Goal: Contribute content: Contribute content

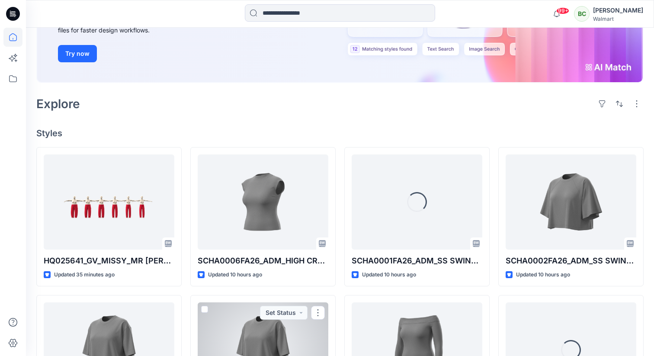
scroll to position [144, 0]
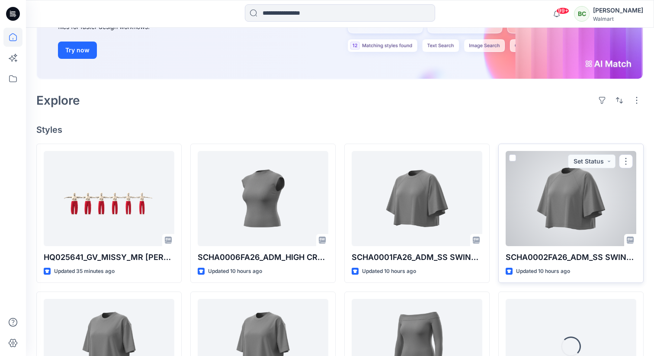
click at [558, 209] on div at bounding box center [570, 198] width 131 height 95
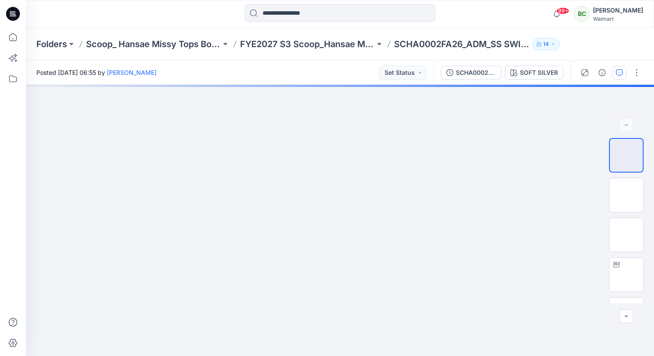
click at [617, 75] on icon "button" at bounding box center [619, 72] width 7 height 7
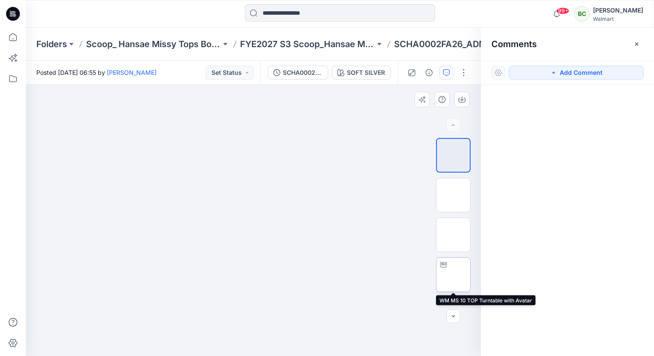
click at [453, 274] on img at bounding box center [453, 274] width 0 height 0
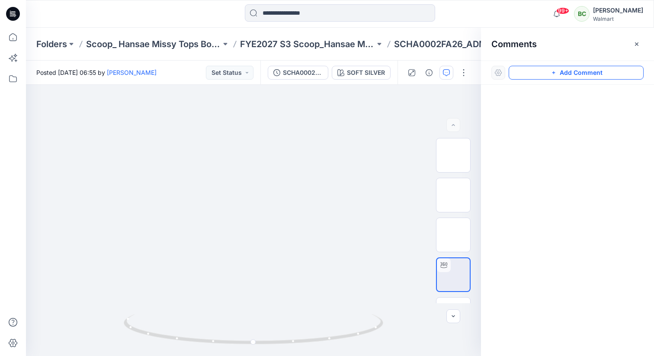
click at [606, 79] on button "Add Comment" at bounding box center [575, 73] width 135 height 14
click at [246, 136] on div "1" at bounding box center [253, 220] width 455 height 271
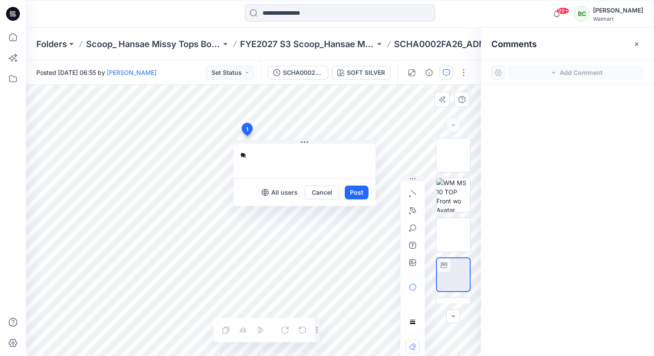
type textarea "*"
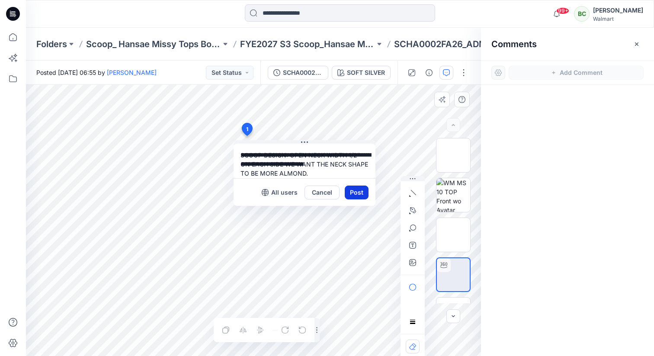
type textarea "**********"
click at [355, 190] on button "Post" at bounding box center [357, 192] width 24 height 14
click at [352, 191] on button "Post" at bounding box center [357, 192] width 24 height 14
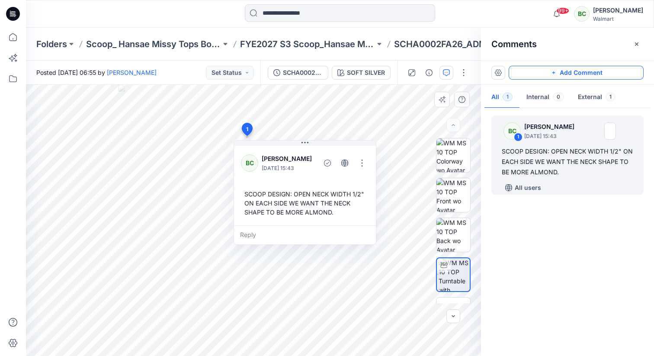
click at [533, 74] on button "Add Comment" at bounding box center [575, 73] width 135 height 14
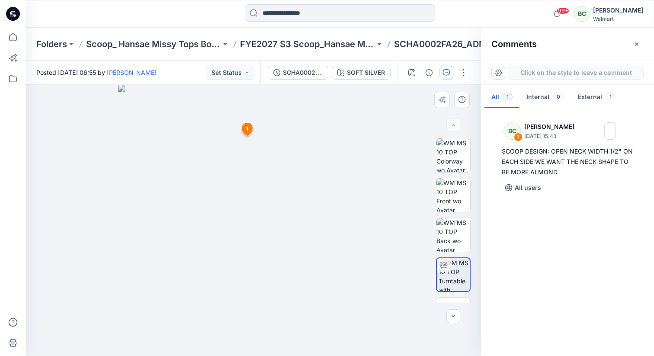
click at [257, 160] on div "2 1 BC Bonny Cai October 13, 2025 15:43 SCOOP DESIGN: OPEN NECK WIDTH 1/2" ON E…" at bounding box center [253, 220] width 455 height 271
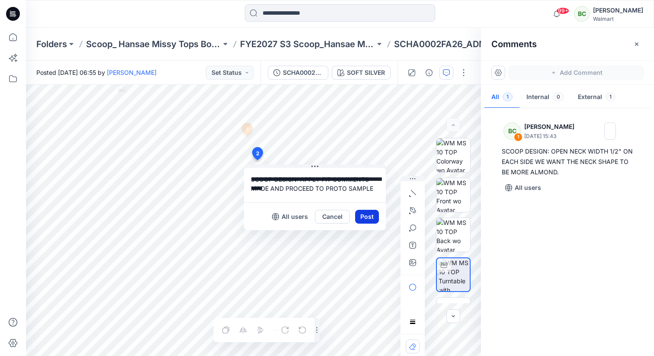
type textarea "**********"
click at [364, 215] on button "Post" at bounding box center [367, 217] width 24 height 14
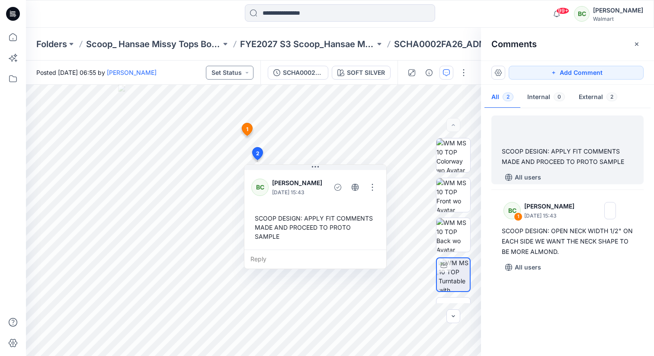
click at [233, 73] on button "Set Status" at bounding box center [230, 73] width 48 height 14
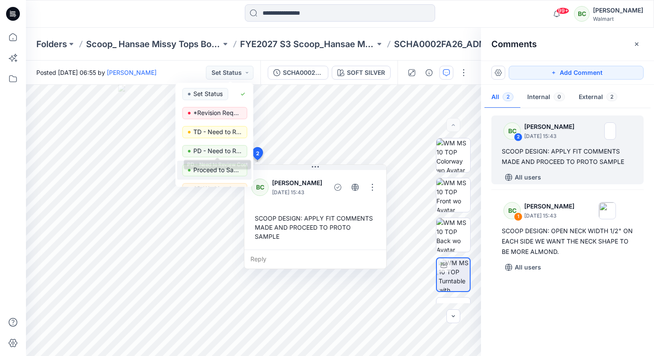
click at [217, 168] on p "Proceed to Sample" at bounding box center [217, 169] width 48 height 11
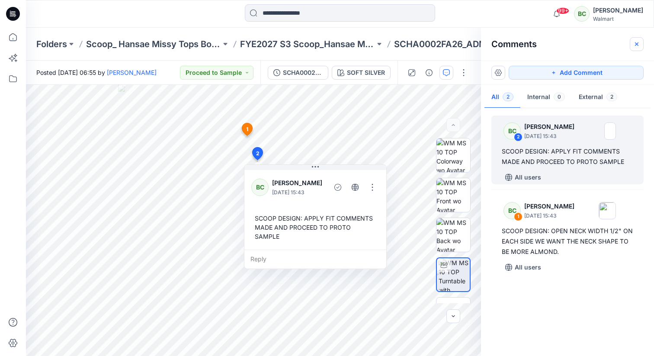
click at [637, 44] on icon "button" at bounding box center [636, 44] width 7 height 7
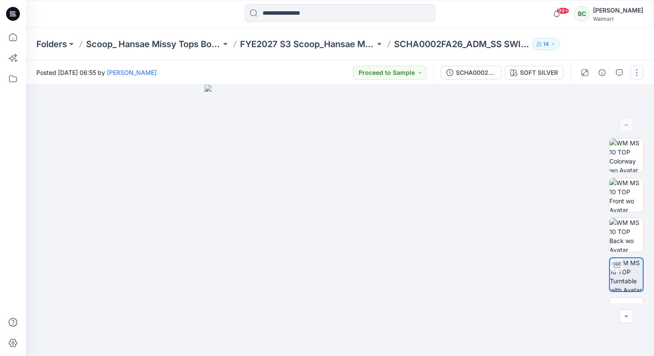
click at [640, 71] on button "button" at bounding box center [636, 73] width 14 height 14
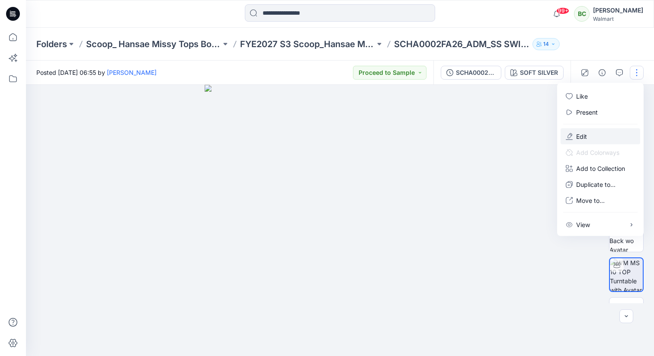
click at [589, 137] on button "Edit" at bounding box center [600, 136] width 80 height 16
click at [589, 136] on button "Edit" at bounding box center [600, 136] width 80 height 16
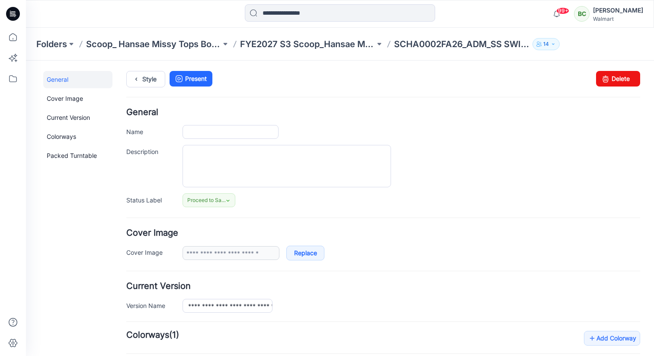
type input "**********"
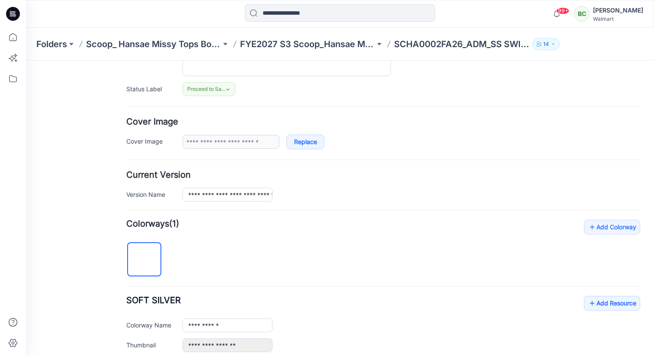
scroll to position [142, 0]
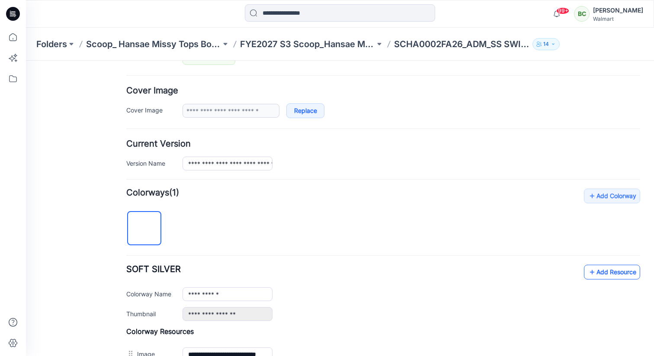
click at [613, 271] on link "Add Resource" at bounding box center [612, 272] width 56 height 15
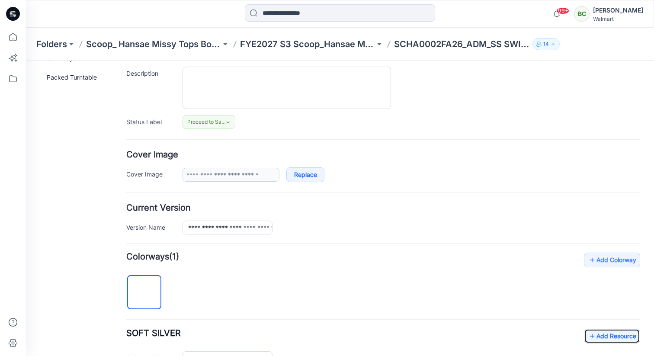
scroll to position [0, 0]
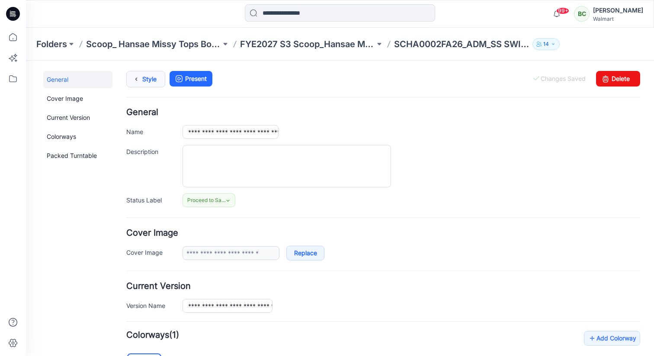
click at [148, 79] on link "Style" at bounding box center [145, 79] width 39 height 16
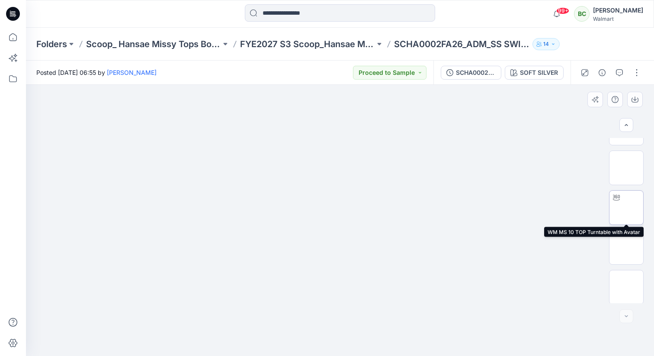
scroll to position [68, 0]
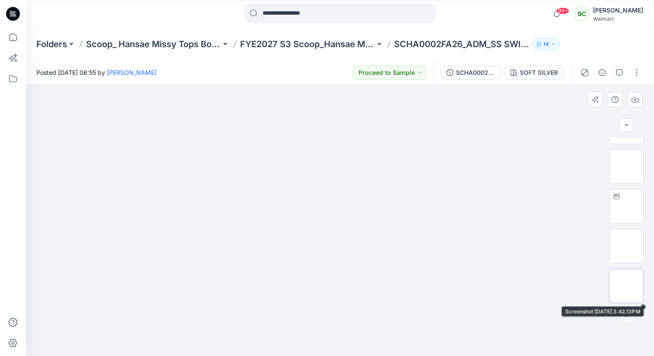
click at [626, 286] on img at bounding box center [626, 286] width 0 height 0
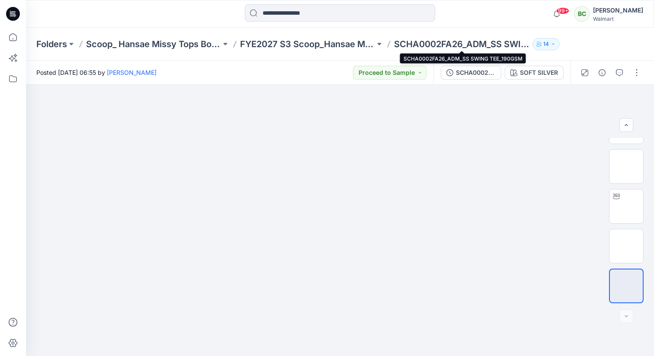
click at [438, 44] on p "SCHA0002FA26_ADM_SS SWING TEE_190GSM" at bounding box center [461, 44] width 135 height 12
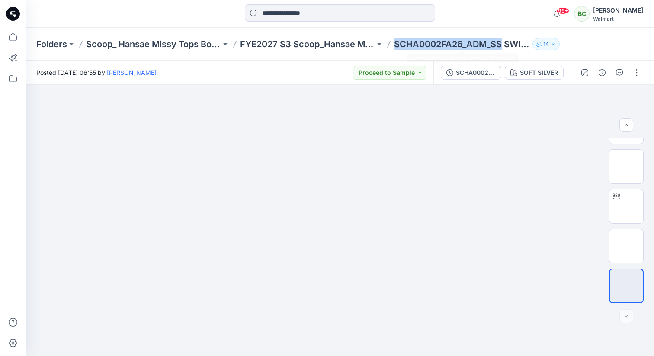
click at [438, 44] on p "SCHA0002FA26_ADM_SS SWING TEE_190GSM" at bounding box center [461, 44] width 135 height 12
copy p "SCHA0002FA26_ADM_SS"
click at [321, 45] on p "FYE2027 S3 Scoop_Hansae Missy Tops Bottoms Dress Board" at bounding box center [307, 44] width 135 height 12
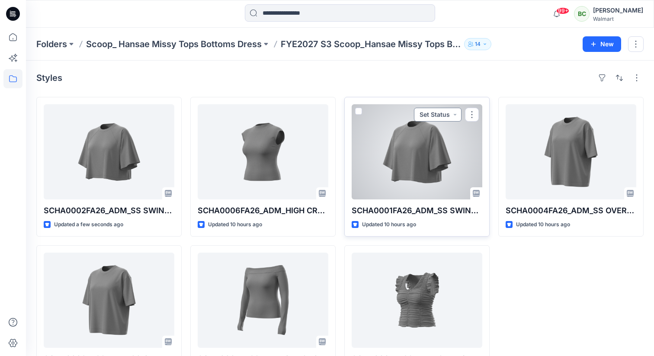
click at [448, 112] on button "Set Status" at bounding box center [438, 115] width 48 height 14
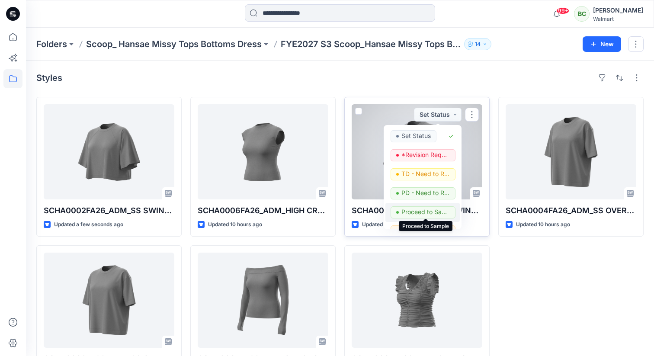
click at [431, 210] on p "Proceed to Sample" at bounding box center [425, 211] width 48 height 11
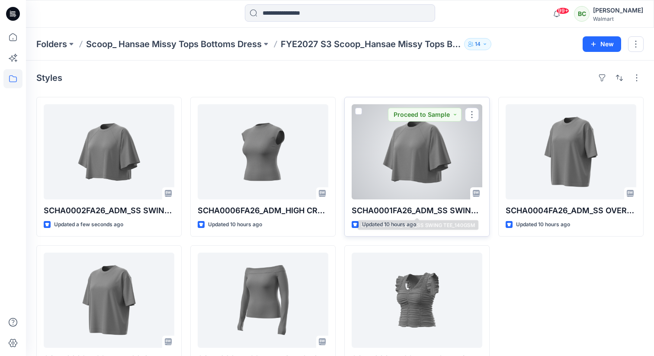
click at [402, 160] on div at bounding box center [416, 151] width 131 height 95
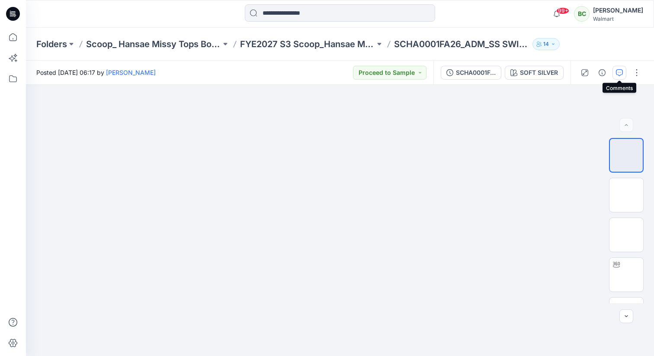
click at [617, 71] on icon "button" at bounding box center [619, 72] width 7 height 7
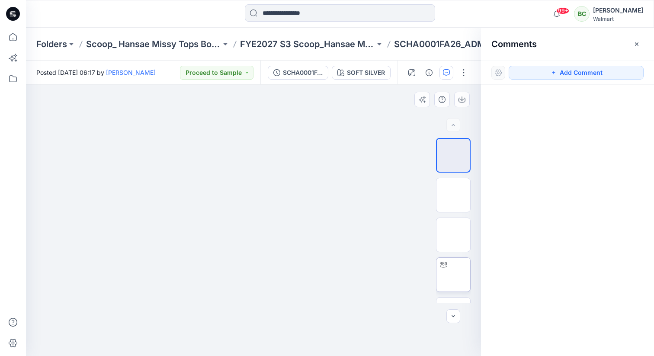
click at [453, 274] on img at bounding box center [453, 274] width 0 height 0
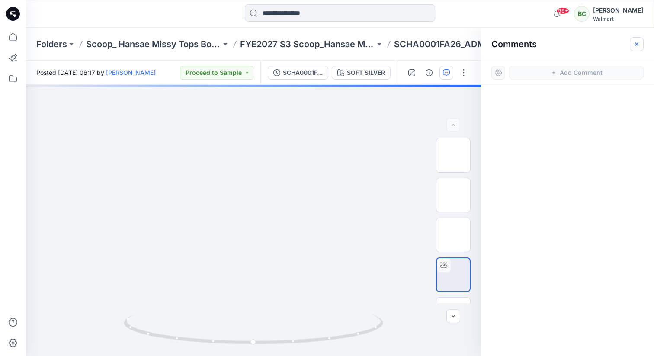
click at [640, 43] on button "button" at bounding box center [636, 44] width 14 height 14
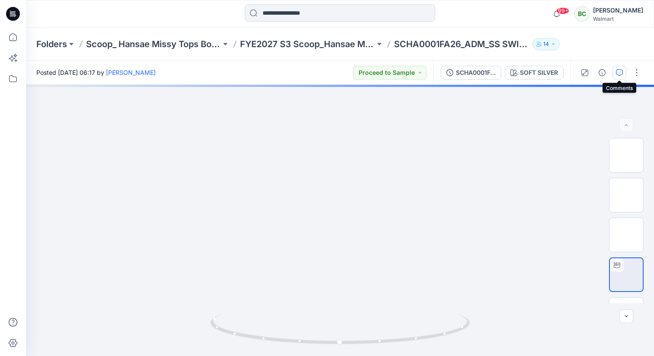
click at [616, 71] on icon "button" at bounding box center [619, 72] width 7 height 7
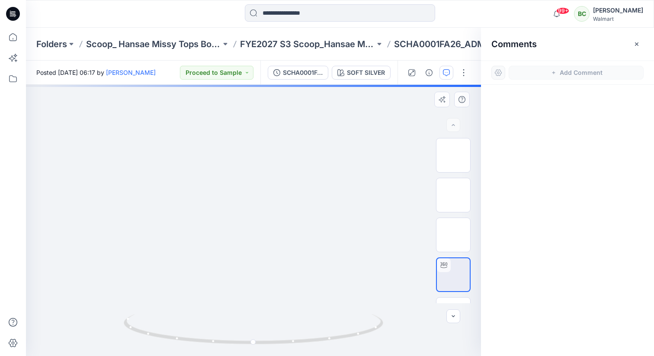
click at [242, 133] on div at bounding box center [253, 220] width 455 height 271
click at [635, 42] on icon "button" at bounding box center [636, 43] width 3 height 3
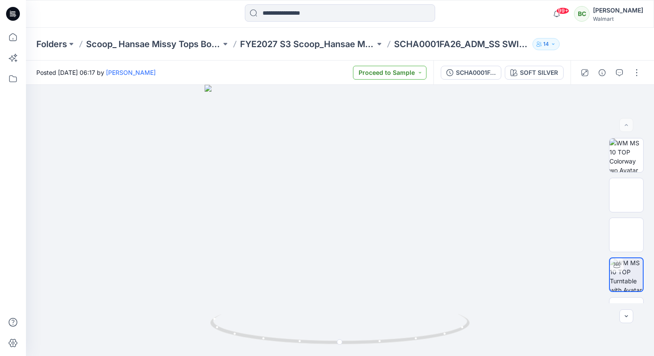
click at [407, 72] on button "Proceed to Sample" at bounding box center [389, 73] width 73 height 14
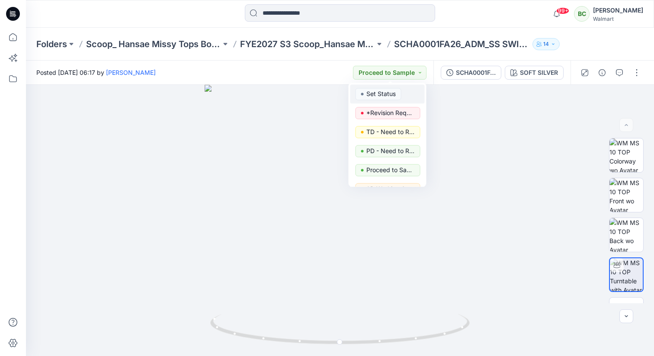
click at [395, 93] on span "Set Status" at bounding box center [378, 94] width 46 height 12
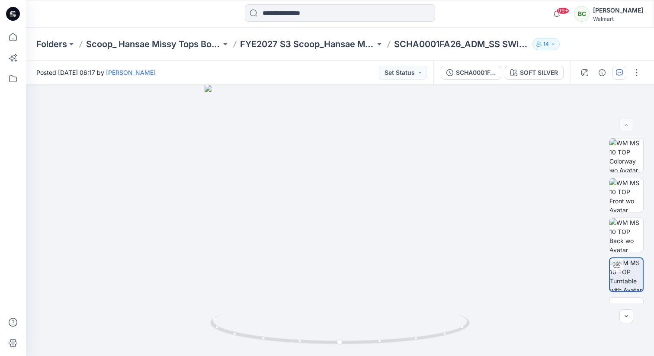
click at [620, 74] on icon "button" at bounding box center [619, 72] width 7 height 7
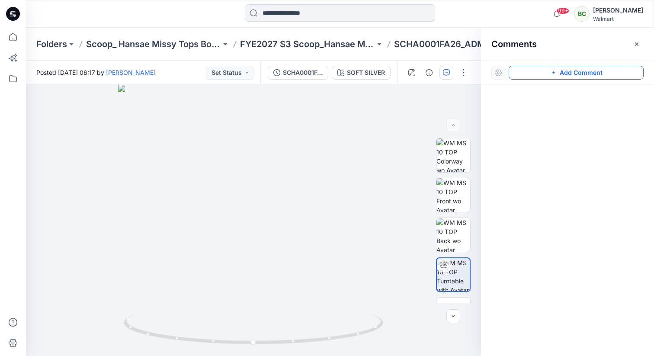
click at [611, 72] on button "Add Comment" at bounding box center [575, 73] width 135 height 14
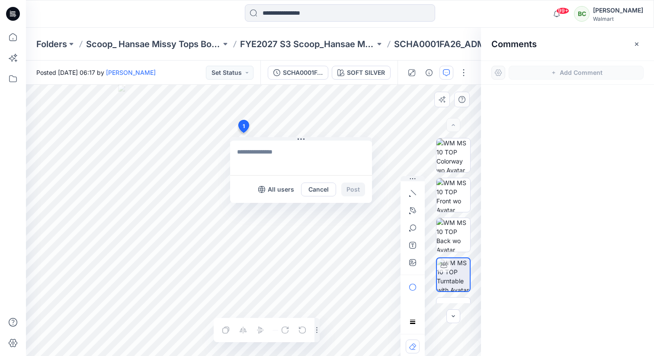
click at [243, 133] on div "1 All users Cancel Post Layer 1" at bounding box center [253, 220] width 455 height 271
type textarea "*"
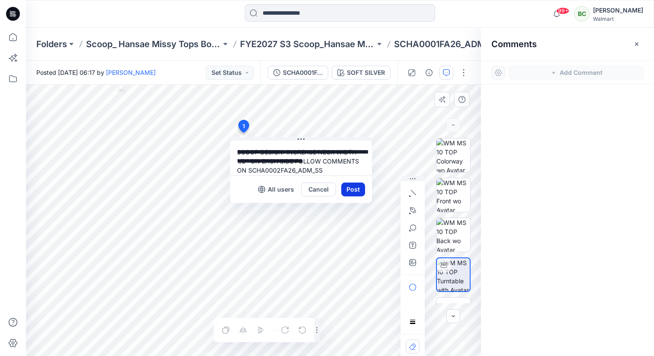
type textarea "**********"
click at [353, 189] on button "Post" at bounding box center [353, 189] width 24 height 14
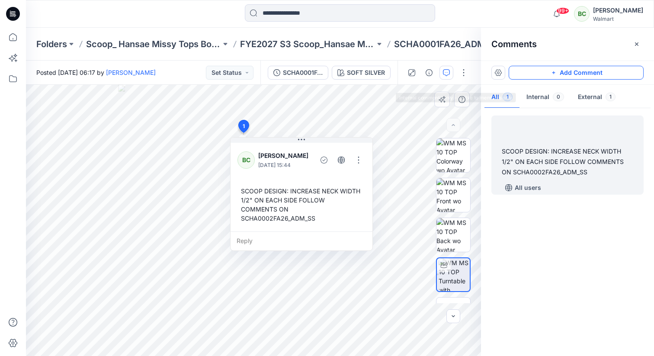
click at [557, 71] on button "Add Comment" at bounding box center [575, 73] width 135 height 14
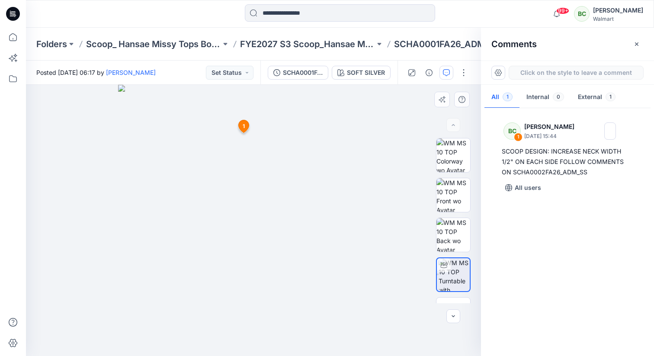
click at [243, 163] on div "2 1 BC Bonny Cai October 13, 2025 15:44 SCOOP DESIGN: INCREASE NECK WIDTH 1/2" …" at bounding box center [253, 220] width 455 height 271
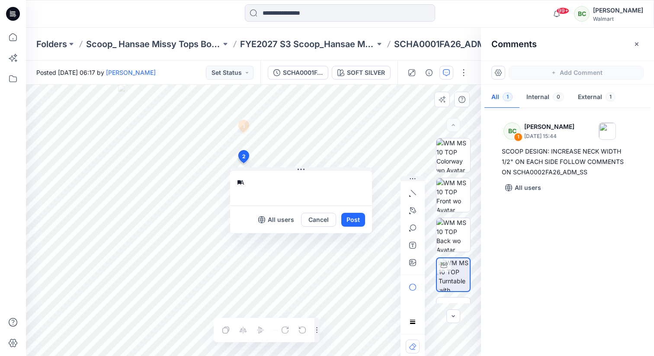
type textarea "*"
type textarea "**********"
click at [352, 217] on button "Post" at bounding box center [353, 220] width 24 height 14
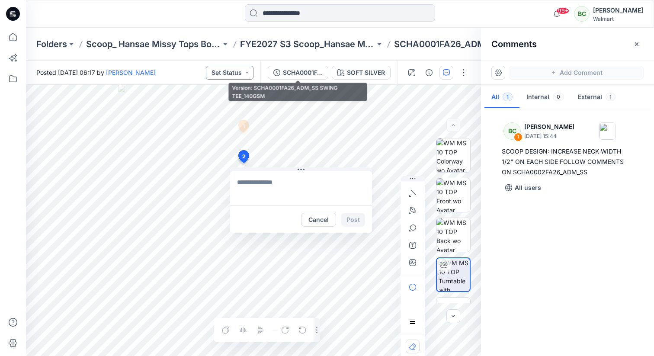
click at [237, 74] on button "Set Status" at bounding box center [230, 73] width 48 height 14
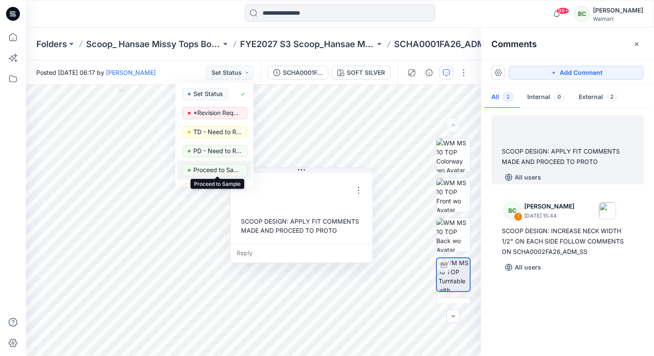
click at [222, 170] on p "Proceed to Sample" at bounding box center [217, 169] width 48 height 11
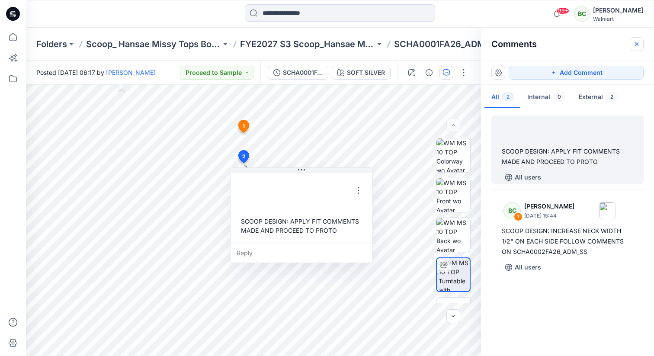
click at [637, 44] on icon "button" at bounding box center [636, 44] width 7 height 7
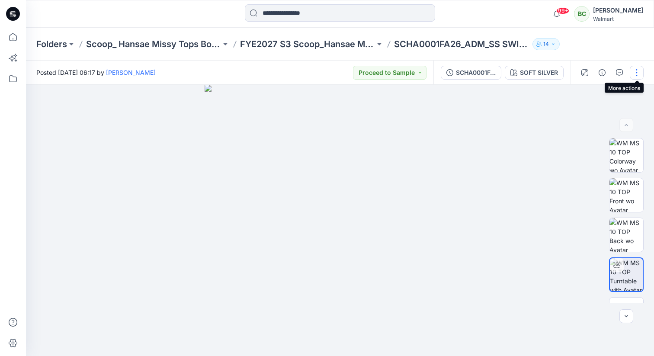
click at [637, 70] on button "button" at bounding box center [636, 73] width 14 height 14
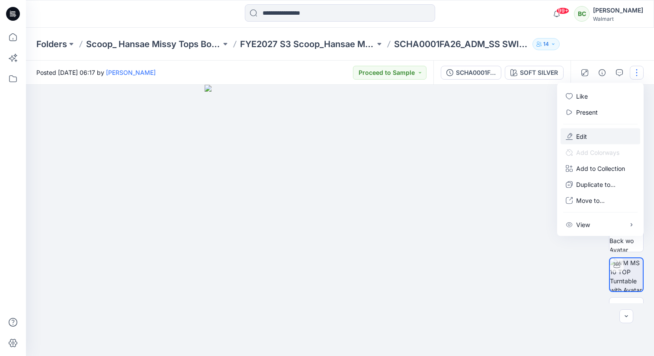
click at [590, 136] on button "Edit" at bounding box center [600, 136] width 80 height 16
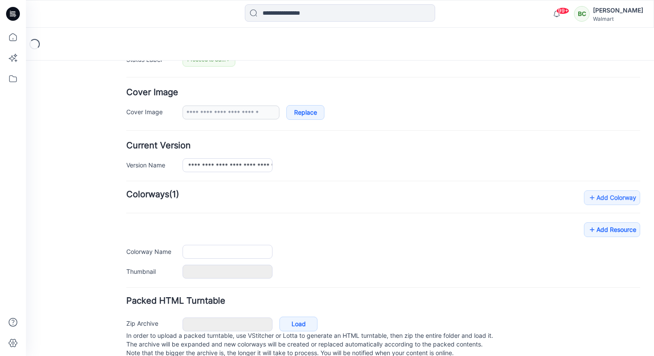
scroll to position [162, 0]
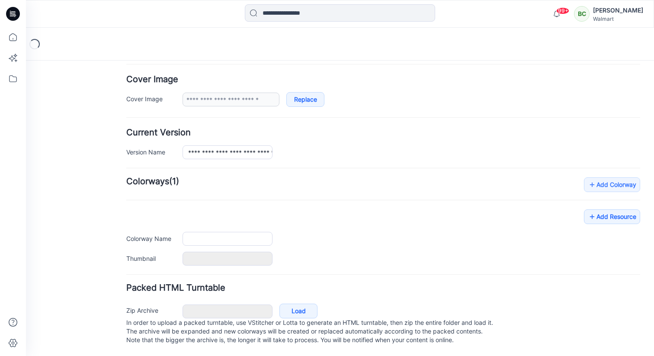
type input "**********"
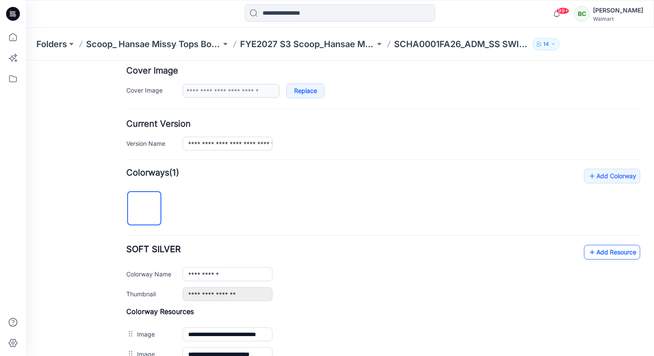
click at [598, 249] on link "Add Resource" at bounding box center [612, 252] width 56 height 15
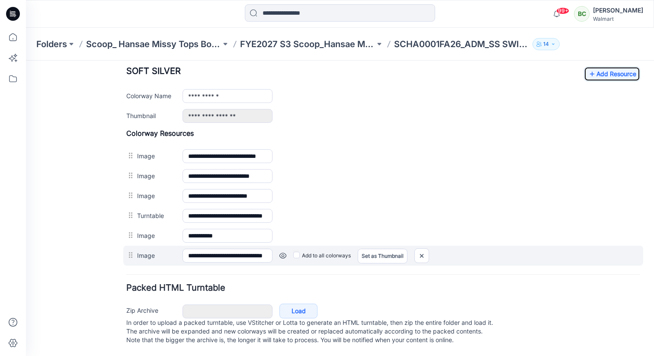
scroll to position [0, 0]
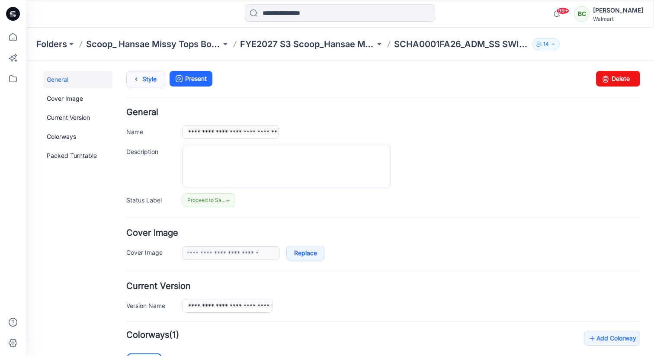
click at [145, 74] on link "Style" at bounding box center [145, 79] width 39 height 16
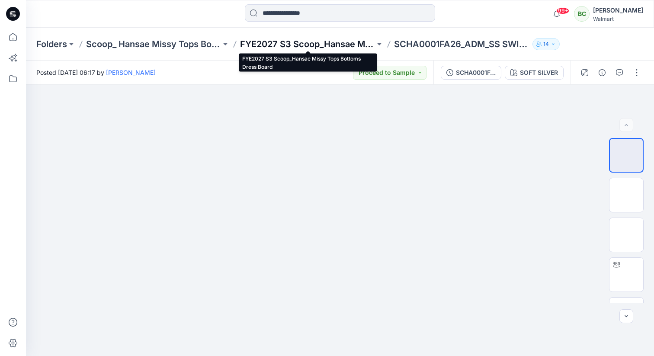
click at [333, 43] on p "FYE2027 S3 Scoop_Hansae Missy Tops Bottoms Dress Board" at bounding box center [307, 44] width 135 height 12
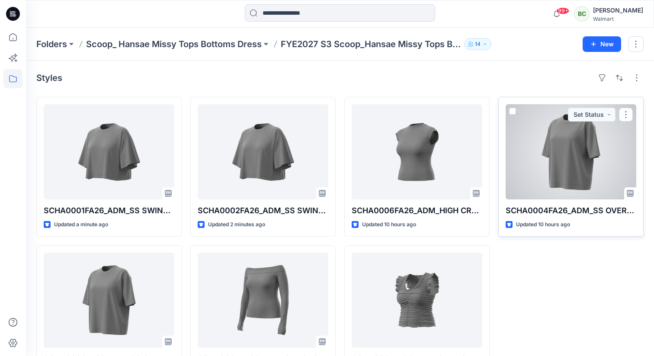
click at [599, 153] on div at bounding box center [570, 151] width 131 height 95
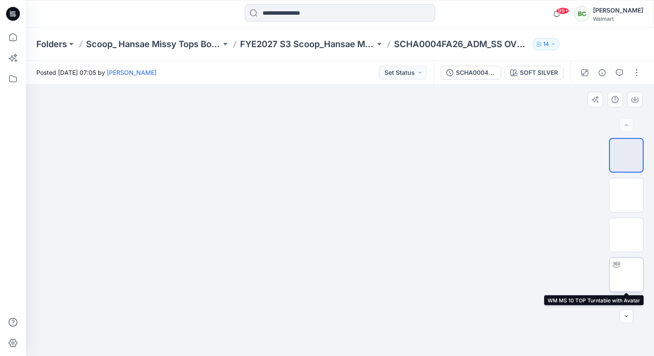
click at [626, 274] on img at bounding box center [626, 274] width 0 height 0
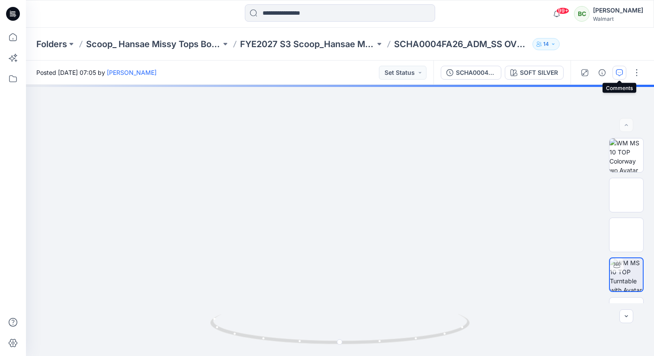
click at [619, 73] on icon "button" at bounding box center [619, 72] width 7 height 7
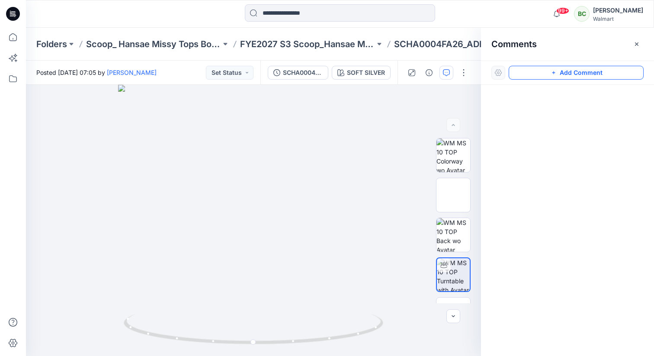
click at [528, 72] on button "Add Comment" at bounding box center [575, 73] width 135 height 14
click at [255, 136] on div "1" at bounding box center [253, 220] width 455 height 271
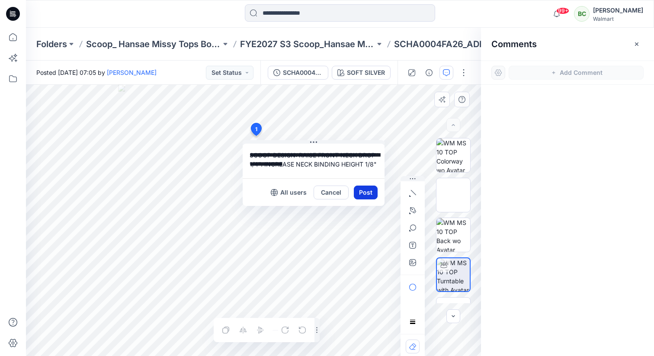
type textarea "**********"
click at [362, 191] on button "Post" at bounding box center [366, 192] width 24 height 14
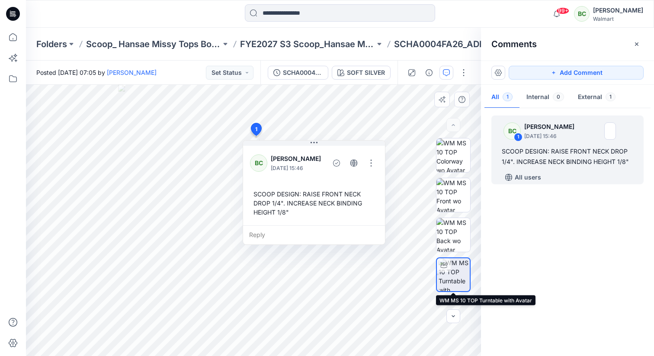
click at [466, 268] on img at bounding box center [453, 274] width 31 height 33
click at [638, 42] on icon "button" at bounding box center [636, 44] width 7 height 7
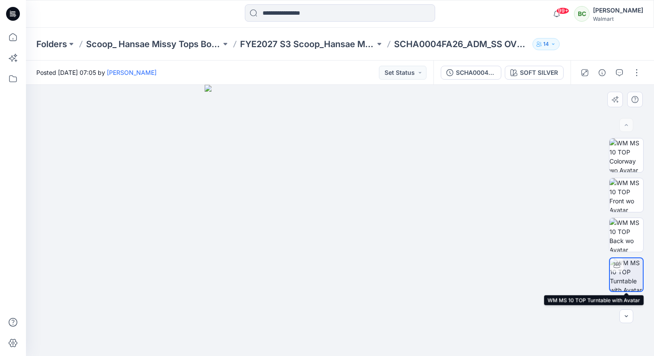
click at [621, 268] on div at bounding box center [616, 265] width 14 height 14
click at [615, 70] on button "button" at bounding box center [619, 73] width 14 height 14
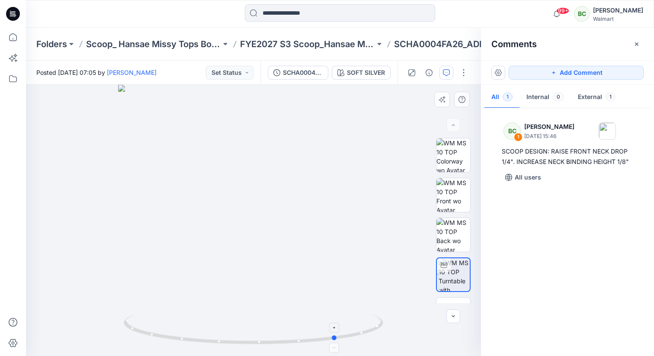
drag, startPoint x: 258, startPoint y: 343, endPoint x: 338, endPoint y: 332, distance: 80.6
click at [338, 332] on icon at bounding box center [255, 330] width 262 height 32
drag, startPoint x: 341, startPoint y: 335, endPoint x: 396, endPoint y: 338, distance: 55.0
click at [396, 338] on div at bounding box center [253, 220] width 455 height 271
drag, startPoint x: 322, startPoint y: 181, endPoint x: 327, endPoint y: 216, distance: 35.4
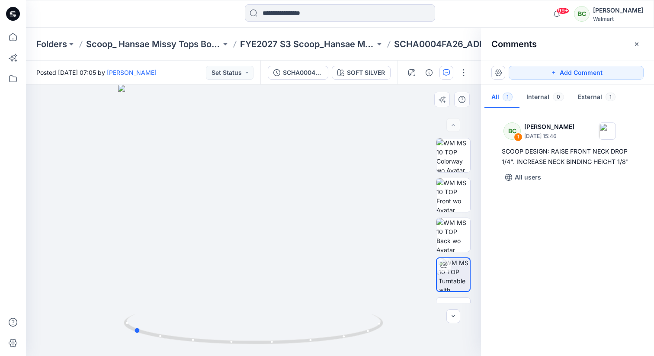
click at [327, 216] on div at bounding box center [253, 220] width 455 height 271
drag, startPoint x: 158, startPoint y: 335, endPoint x: 289, endPoint y: 341, distance: 131.1
click at [289, 341] on icon at bounding box center [255, 330] width 262 height 32
drag, startPoint x: 278, startPoint y: 147, endPoint x: 278, endPoint y: 166, distance: 19.9
click at [278, 166] on div at bounding box center [253, 220] width 455 height 271
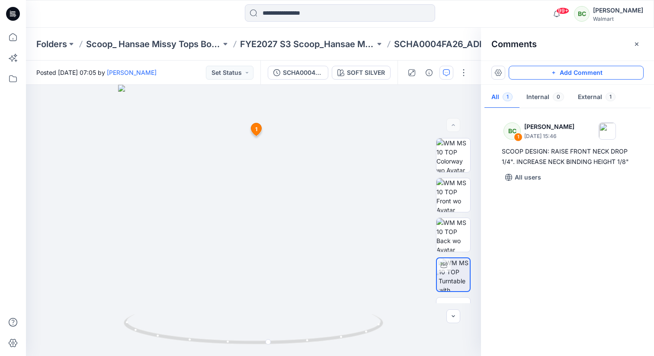
click at [536, 69] on button "Add Comment" at bounding box center [575, 73] width 135 height 14
click at [230, 179] on div "2 1 BC Bonny Cai October 13, 2025 15:46 SCOOP DESIGN: RAISE FRONT NECK DROP 1/4…" at bounding box center [253, 220] width 455 height 271
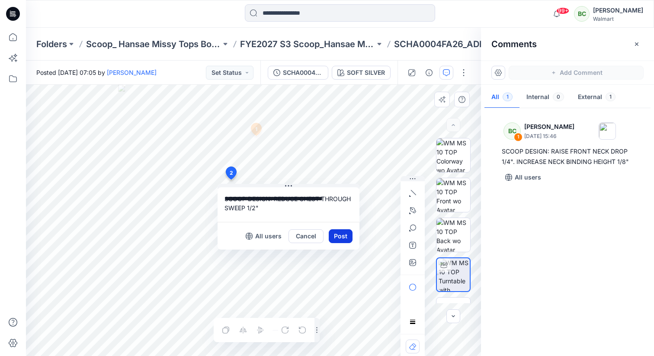
type textarea "**********"
click at [342, 235] on button "Post" at bounding box center [341, 236] width 24 height 14
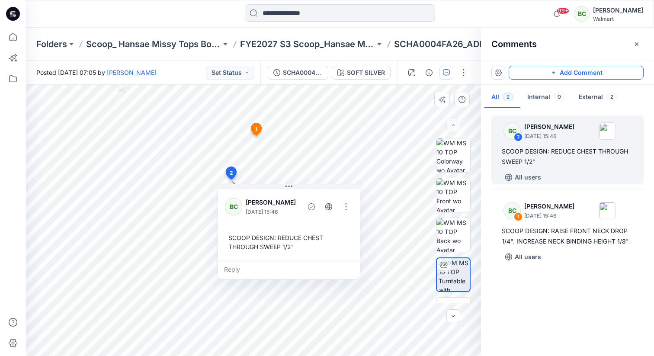
click at [535, 71] on button "Add Comment" at bounding box center [575, 73] width 135 height 14
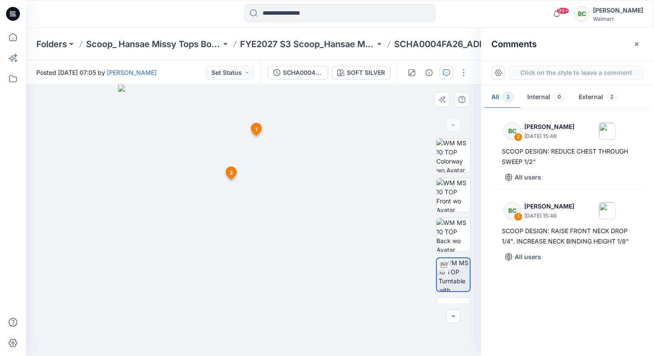
click at [211, 171] on div "3 1 BC Bonny Cai October 13, 2025 15:46 SCOOP DESIGN: RAISE FRONT NECK DROP 1/4…" at bounding box center [253, 220] width 455 height 271
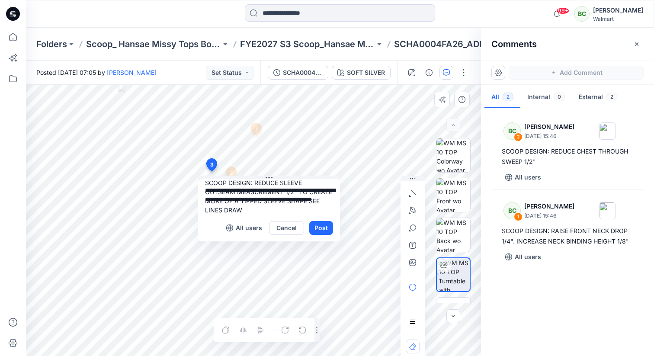
scroll to position [17, 0]
type textarea "**********"
click at [311, 222] on button "Post" at bounding box center [321, 228] width 24 height 14
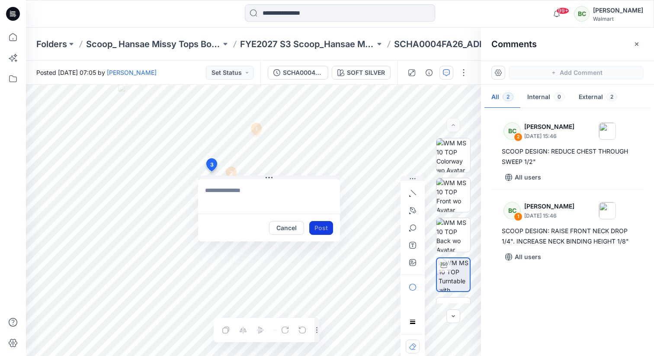
scroll to position [0, 0]
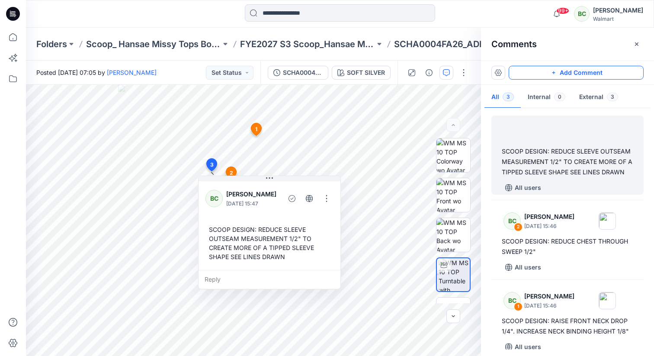
click at [546, 75] on button "Add Comment" at bounding box center [575, 73] width 135 height 14
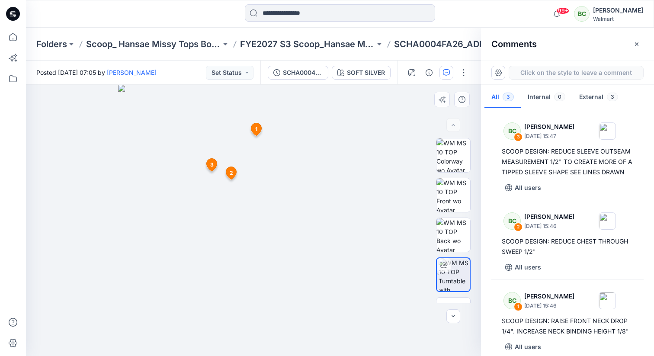
click at [246, 148] on div "4 1 BC Bonny Cai October 13, 2025 15:46 SCOOP DESIGN: RAISE FRONT NECK DROP 1/4…" at bounding box center [253, 220] width 455 height 271
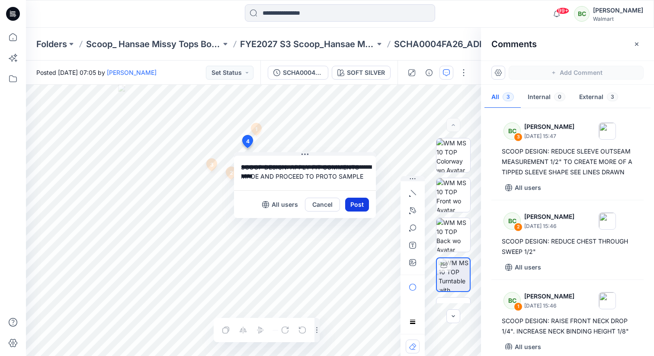
type textarea "**********"
click at [352, 207] on button "Post" at bounding box center [357, 205] width 24 height 14
click at [354, 202] on button "Post" at bounding box center [357, 205] width 24 height 14
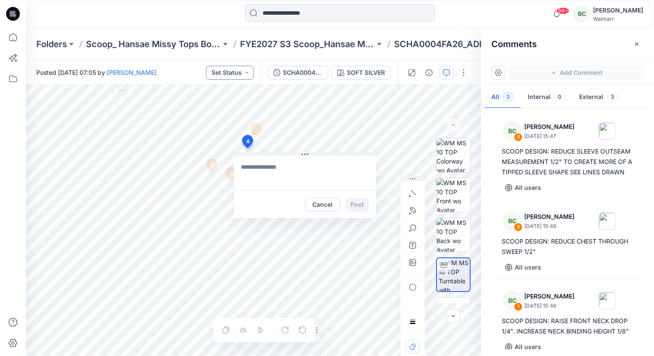
click at [236, 70] on button "Set Status" at bounding box center [230, 73] width 48 height 14
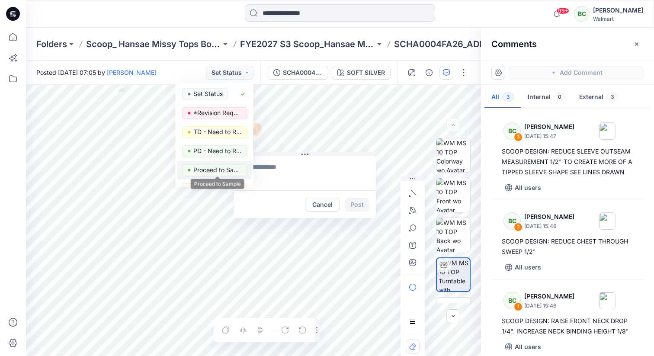
click at [221, 169] on p "Proceed to Sample" at bounding box center [217, 169] width 48 height 11
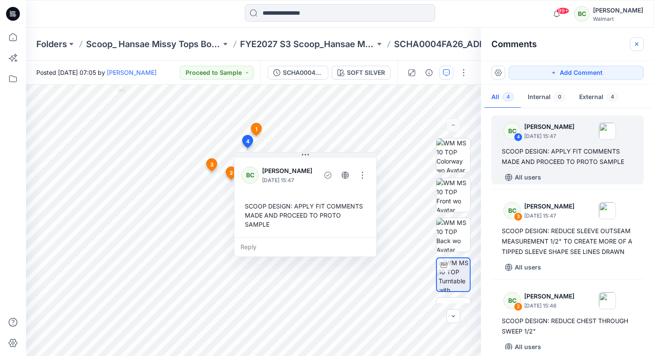
click at [636, 43] on icon "button" at bounding box center [636, 43] width 3 height 3
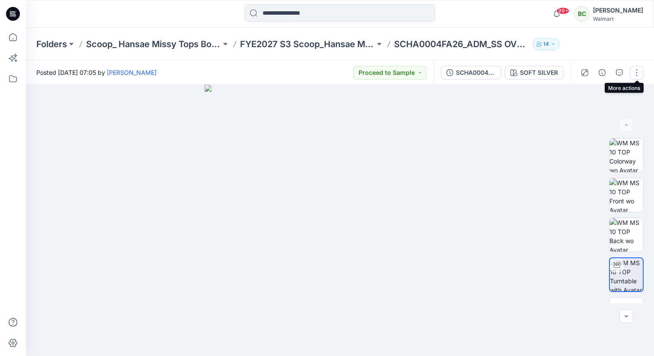
click at [636, 72] on button "button" at bounding box center [636, 73] width 14 height 14
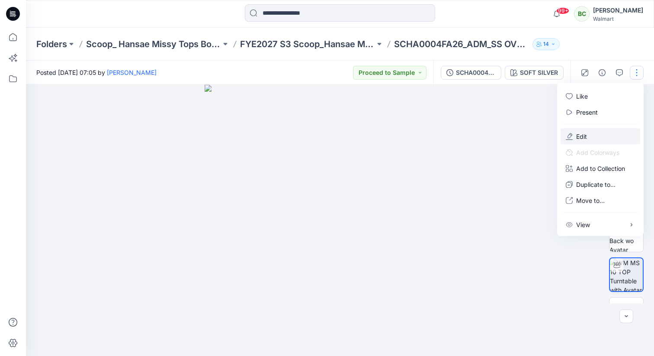
click at [599, 136] on button "Edit" at bounding box center [600, 136] width 80 height 16
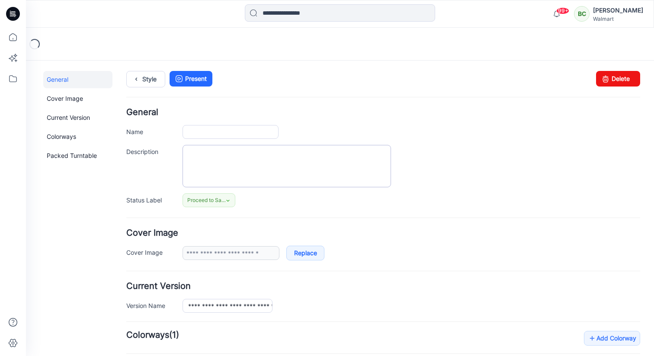
type input "**********"
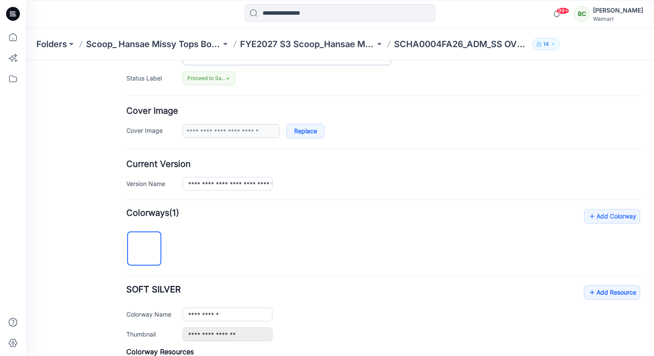
scroll to position [290, 0]
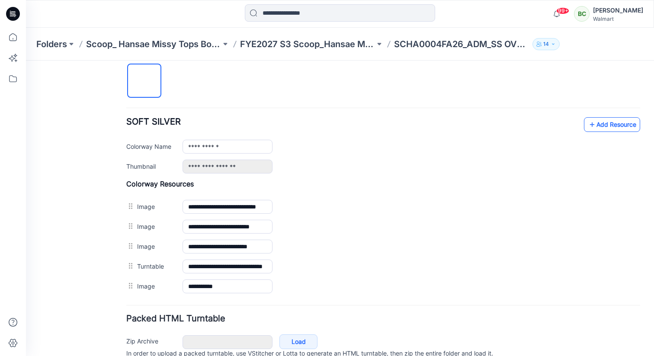
click at [592, 121] on icon at bounding box center [591, 125] width 9 height 14
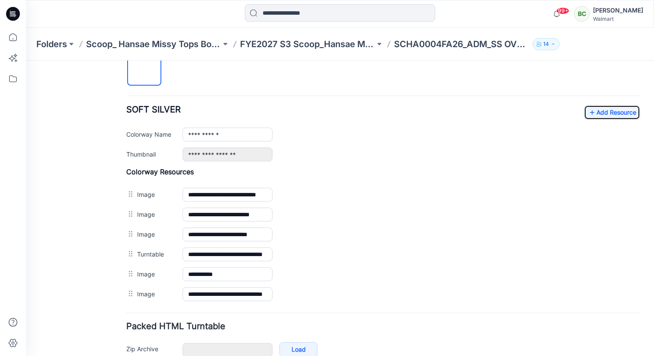
scroll to position [271, 0]
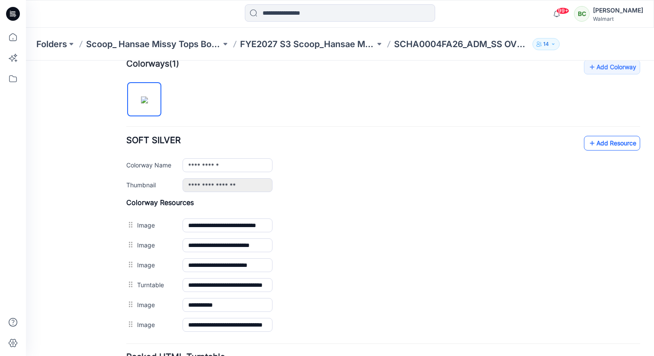
click at [618, 139] on link "Add Resource" at bounding box center [612, 143] width 56 height 15
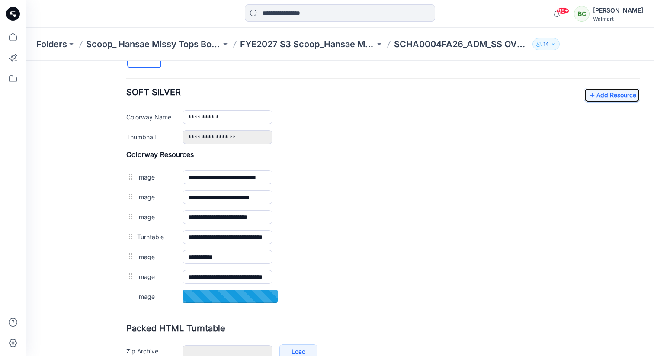
scroll to position [0, 0]
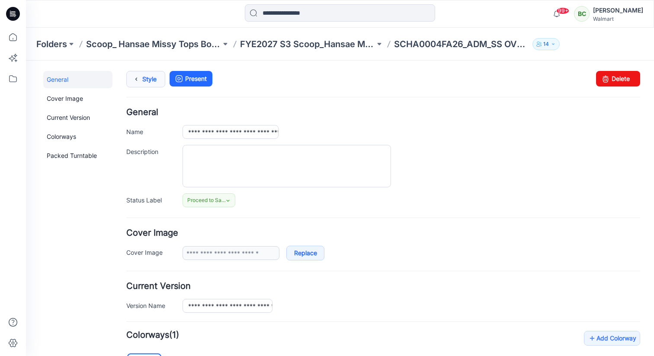
click at [147, 73] on link "Style" at bounding box center [145, 79] width 39 height 16
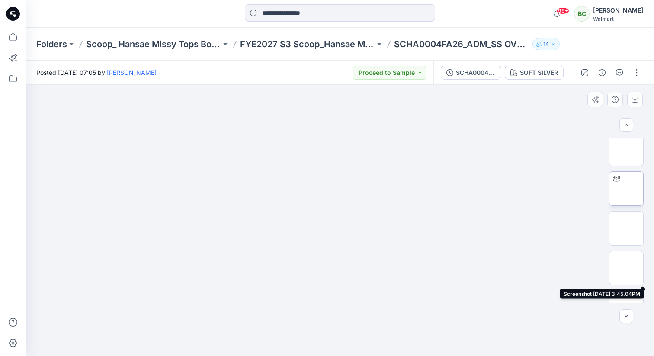
scroll to position [108, 0]
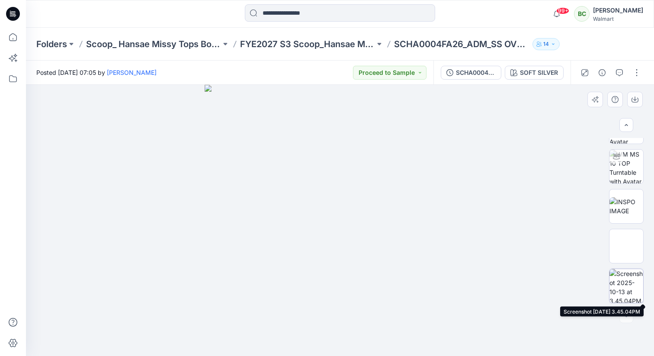
click at [630, 277] on img at bounding box center [626, 286] width 34 height 34
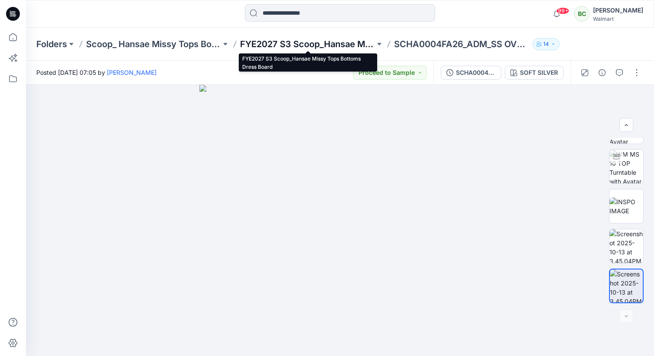
click at [345, 45] on p "FYE2027 S3 Scoop_Hansae Missy Tops Bottoms Dress Board" at bounding box center [307, 44] width 135 height 12
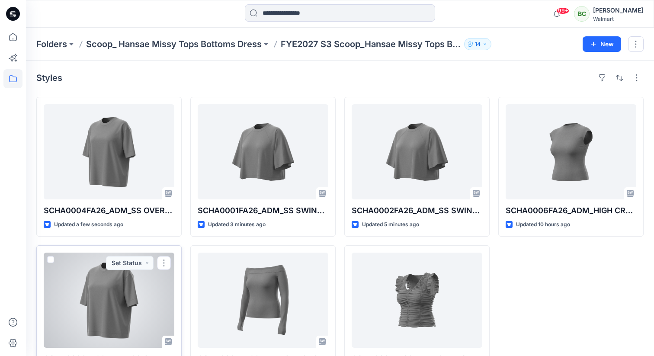
click at [133, 309] on div at bounding box center [109, 299] width 131 height 95
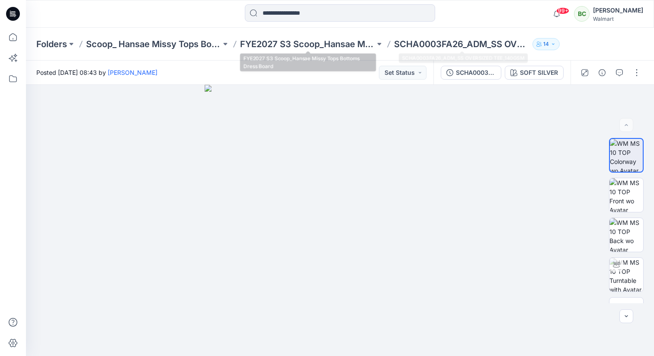
click at [315, 37] on div "Folders Scoop_ Hansae Missy Tops Bottoms Dress FYE2027 S3 Scoop_Hansae Missy To…" at bounding box center [340, 44] width 628 height 33
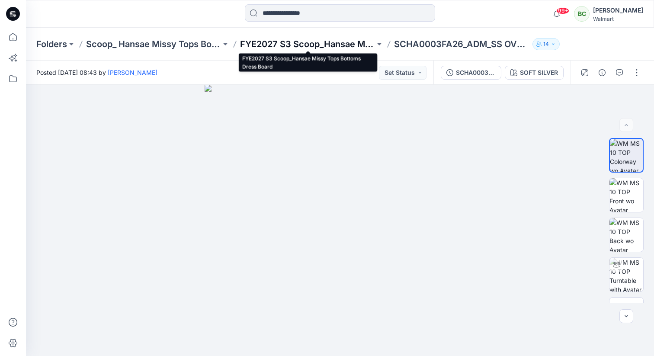
click at [299, 43] on p "FYE2027 S3 Scoop_Hansae Missy Tops Bottoms Dress Board" at bounding box center [307, 44] width 135 height 12
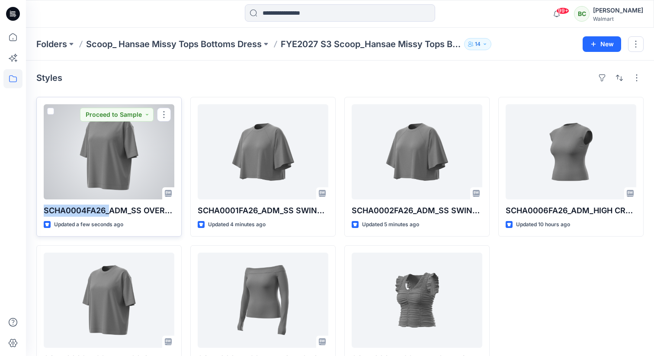
drag, startPoint x: 112, startPoint y: 211, endPoint x: 45, endPoint y: 209, distance: 67.0
click at [45, 209] on p "SCHA0004FA26_ADM_SS OVERSIZED TEE_190GSM" at bounding box center [109, 210] width 131 height 12
copy p "SCHA0004FA26_"
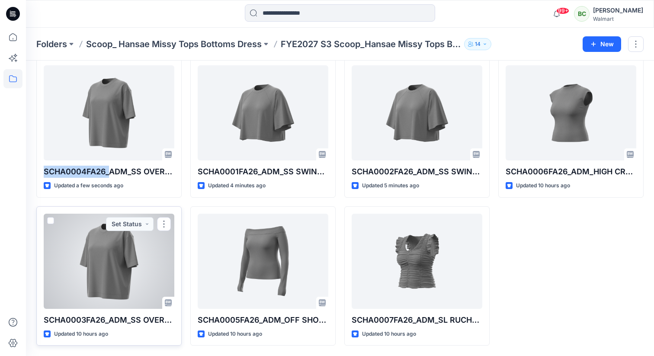
click at [135, 265] on div at bounding box center [109, 261] width 131 height 95
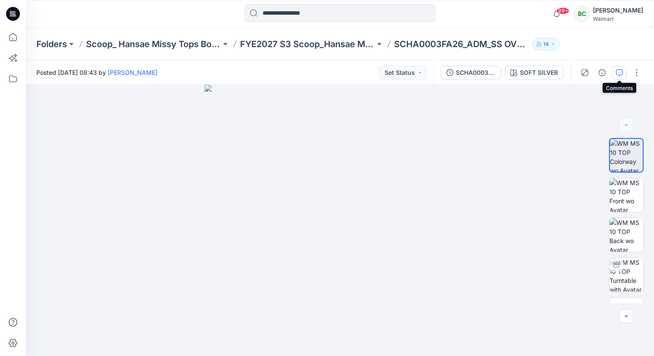
click at [616, 73] on icon "button" at bounding box center [619, 72] width 7 height 7
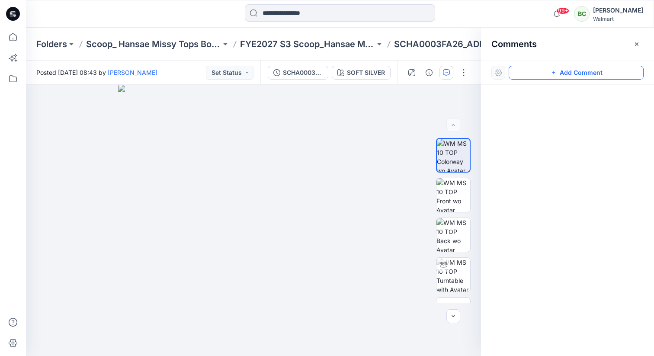
click at [615, 71] on button "Add Comment" at bounding box center [575, 73] width 135 height 14
click at [634, 42] on icon "button" at bounding box center [636, 44] width 7 height 7
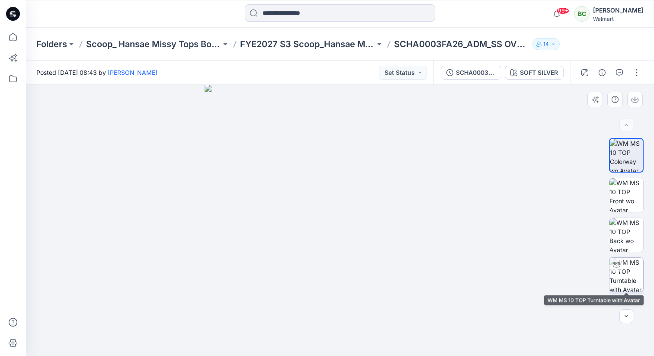
click at [623, 273] on img at bounding box center [626, 275] width 34 height 34
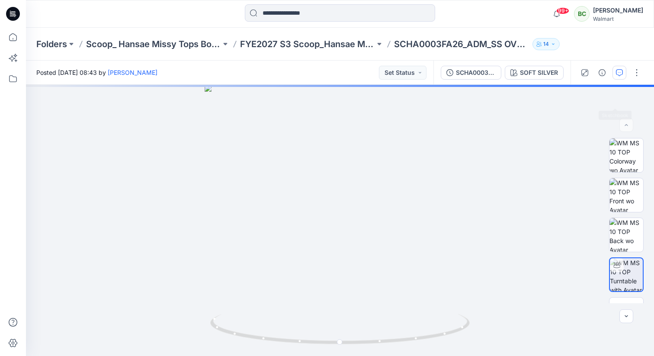
click at [619, 72] on icon "button" at bounding box center [619, 72] width 7 height 7
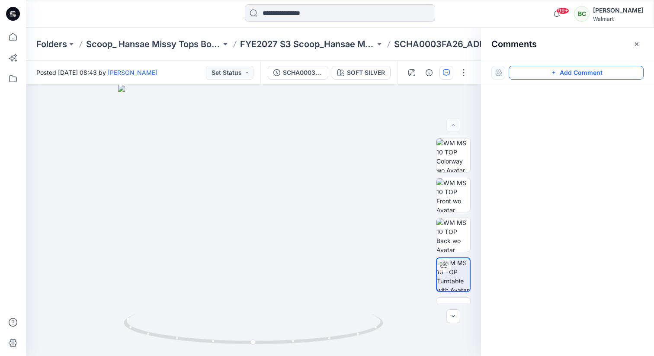
click at [587, 74] on button "Add Comment" at bounding box center [575, 73] width 135 height 14
click at [268, 142] on div "1" at bounding box center [253, 220] width 455 height 271
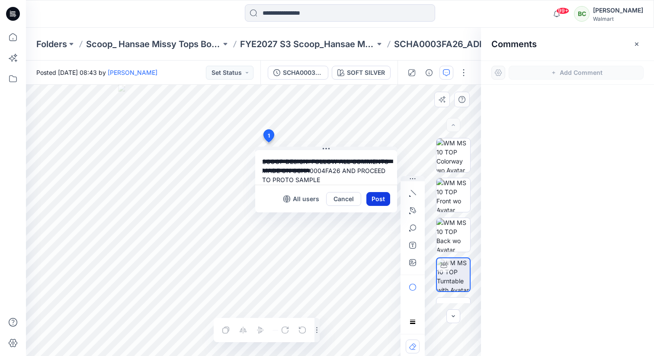
type textarea "**********"
click at [383, 200] on button "Post" at bounding box center [378, 199] width 24 height 14
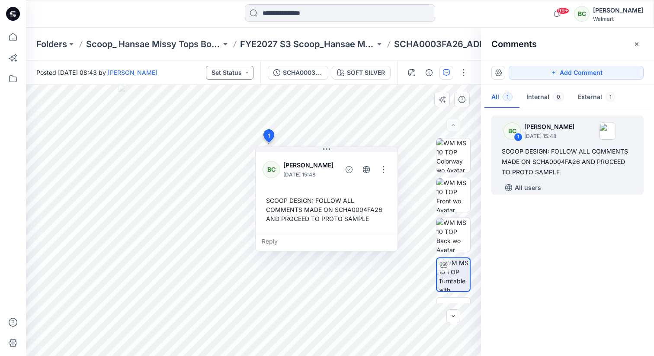
click at [227, 73] on button "Set Status" at bounding box center [230, 73] width 48 height 14
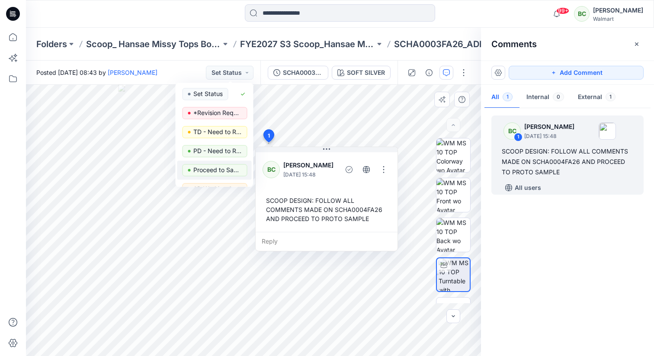
click at [235, 169] on p "Proceed to Sample" at bounding box center [217, 169] width 48 height 11
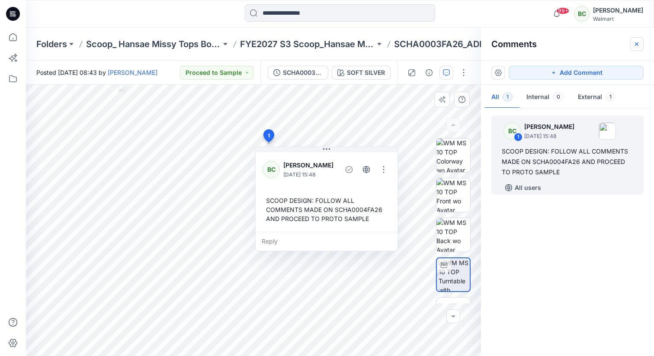
click at [635, 44] on icon "button" at bounding box center [636, 44] width 7 height 7
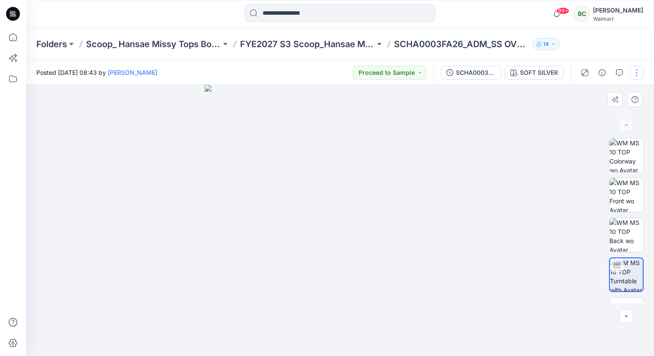
click at [637, 71] on button "button" at bounding box center [636, 73] width 14 height 14
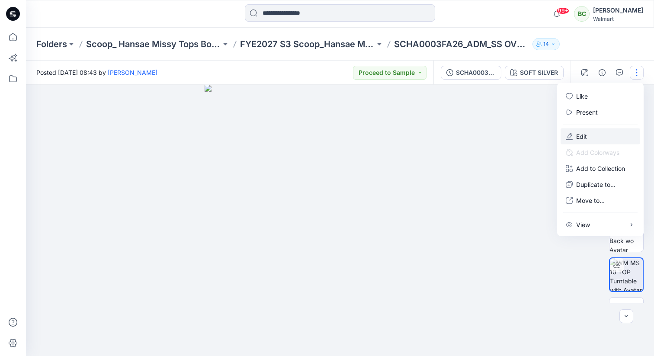
click at [584, 134] on p "Edit" at bounding box center [581, 136] width 11 height 9
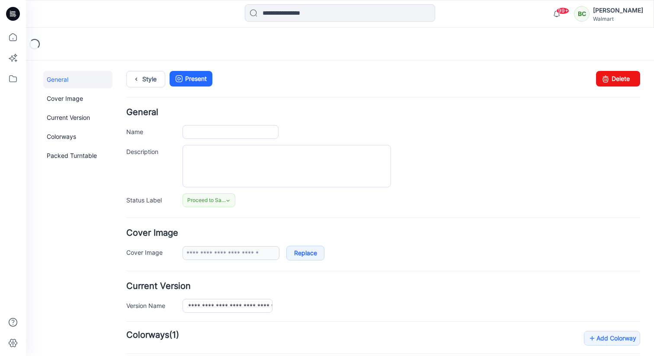
type input "**********"
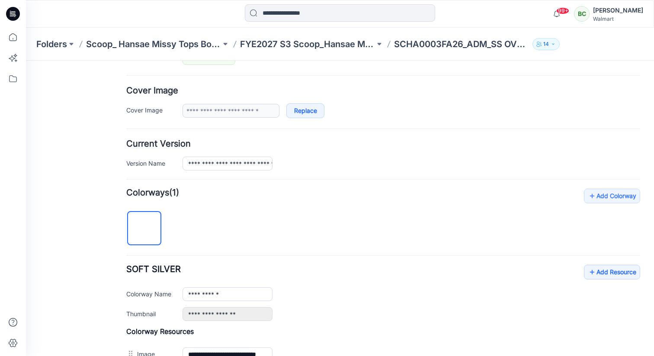
scroll to position [151, 0]
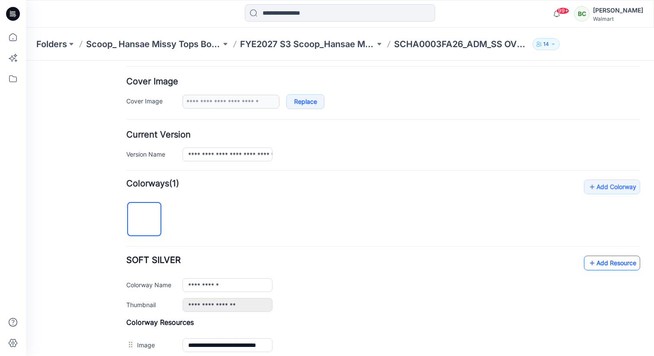
click at [609, 260] on link "Add Resource" at bounding box center [612, 262] width 56 height 15
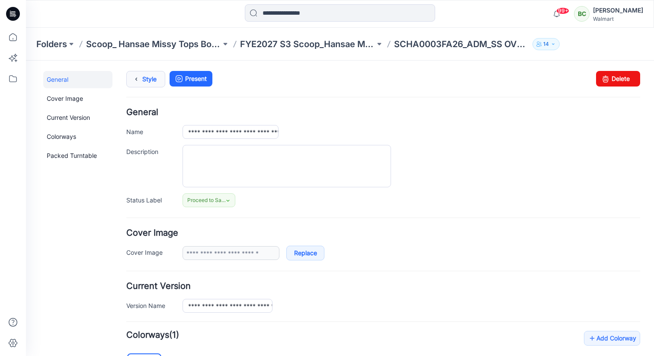
click at [144, 78] on link "Style" at bounding box center [145, 79] width 39 height 16
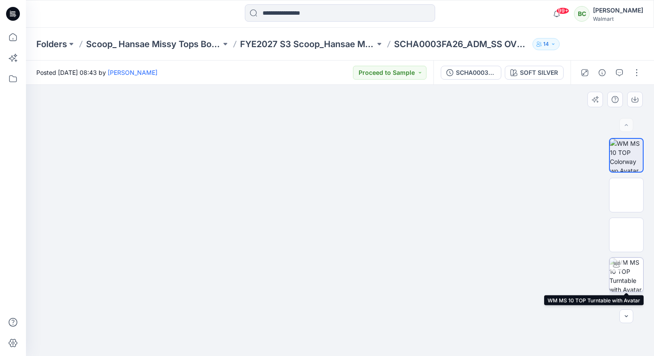
click at [634, 274] on img at bounding box center [626, 275] width 34 height 34
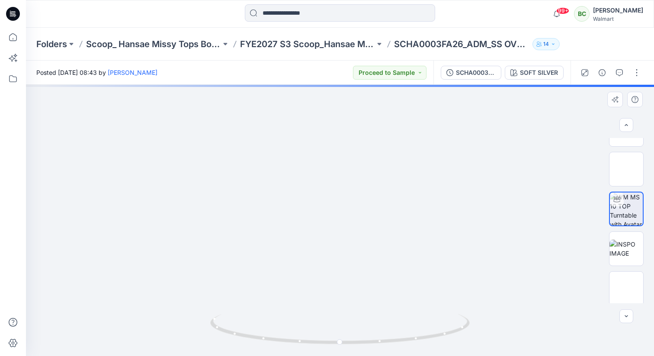
scroll to position [67, 0]
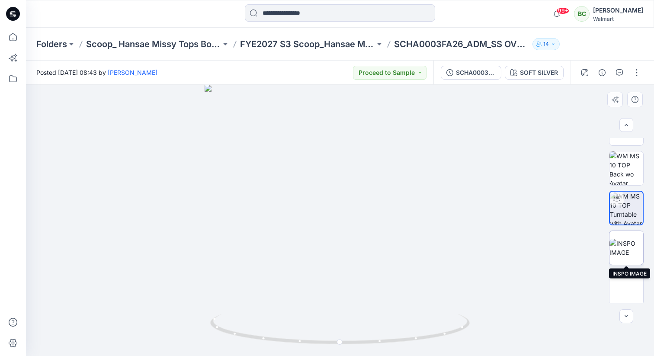
click at [630, 257] on img at bounding box center [626, 248] width 34 height 18
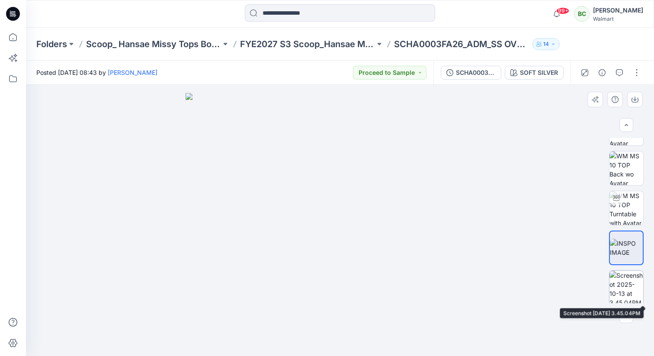
click at [631, 279] on img at bounding box center [626, 288] width 34 height 34
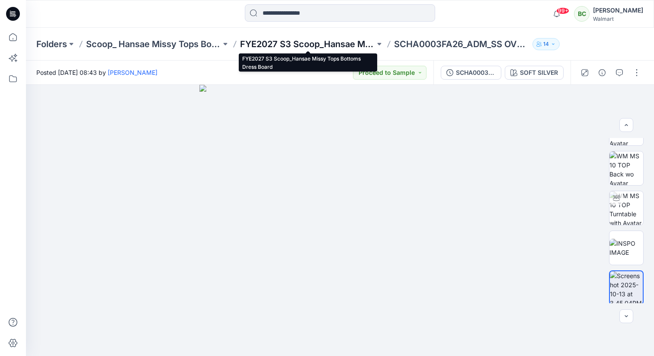
click at [333, 43] on p "FYE2027 S3 Scoop_Hansae Missy Tops Bottoms Dress Board" at bounding box center [307, 44] width 135 height 12
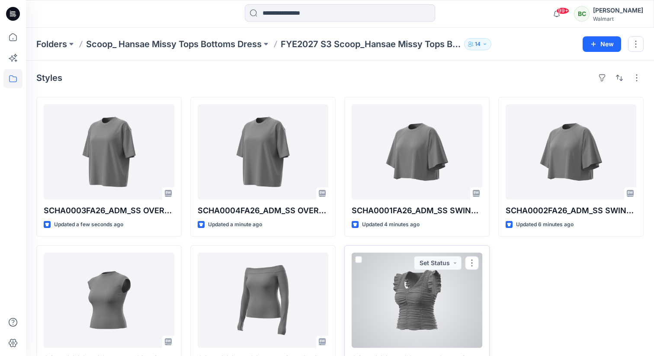
click at [426, 295] on div at bounding box center [416, 299] width 131 height 95
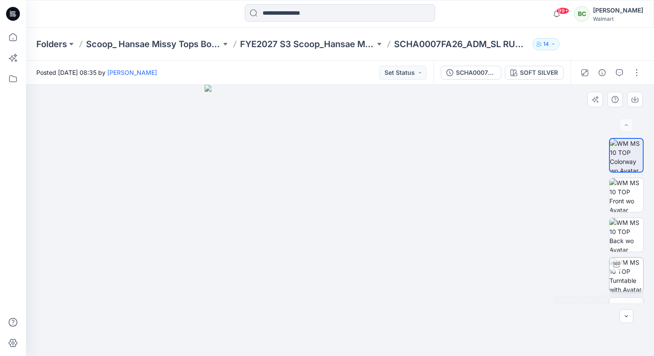
click at [640, 269] on img at bounding box center [626, 275] width 34 height 34
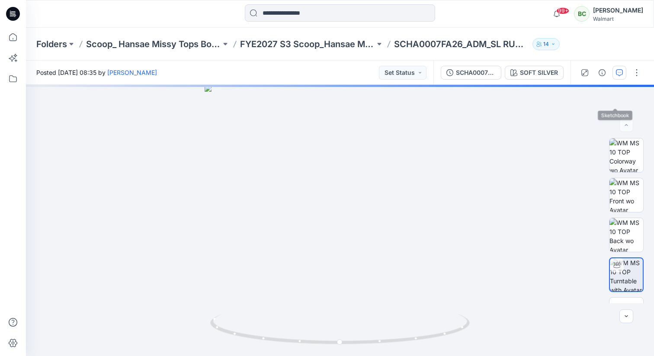
click at [617, 73] on icon "button" at bounding box center [619, 72] width 7 height 7
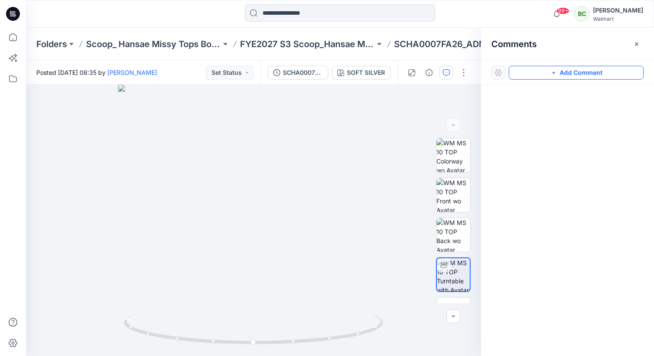
click at [596, 70] on button "Add Comment" at bounding box center [575, 73] width 135 height 14
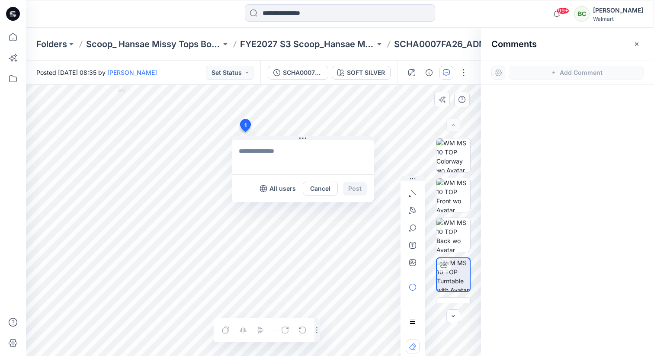
click at [245, 132] on div "1 All users Cancel Post Layer 1" at bounding box center [253, 220] width 455 height 271
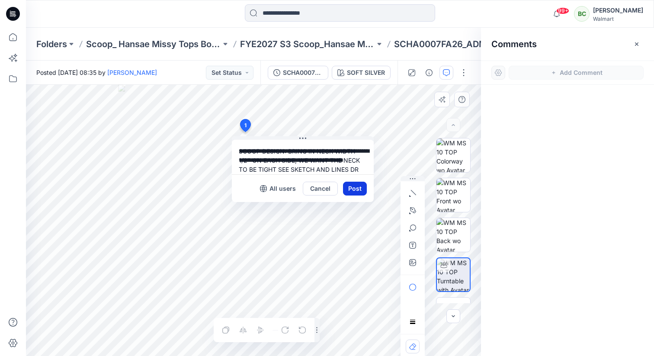
scroll to position [8, 0]
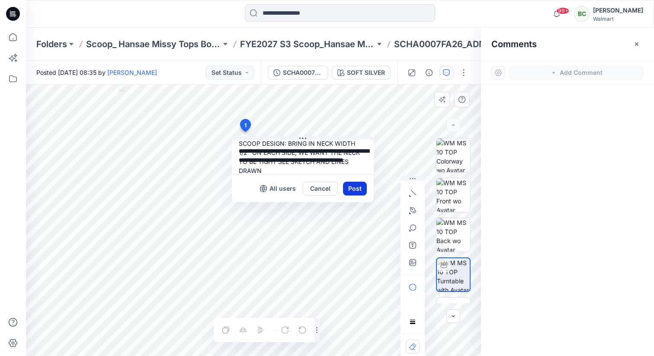
type textarea "**********"
click at [365, 185] on button "Post" at bounding box center [355, 189] width 24 height 14
click at [358, 186] on button "Post" at bounding box center [355, 189] width 24 height 14
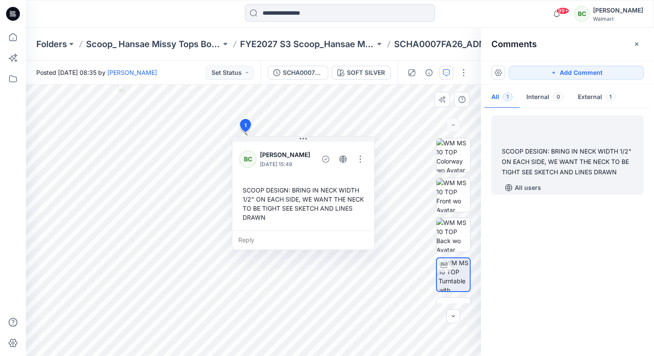
click at [541, 65] on div "Add Comment" at bounding box center [567, 73] width 173 height 24
click at [535, 70] on button "Add Comment" at bounding box center [575, 73] width 135 height 14
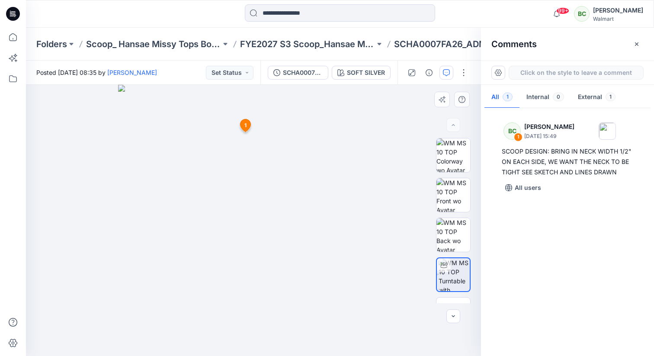
click at [254, 155] on div "2 1 BC Bonny Cai October 13, 2025 15:49 SCOOP DESIGN: BRING IN NECK WIDTH 1/2" …" at bounding box center [253, 220] width 455 height 271
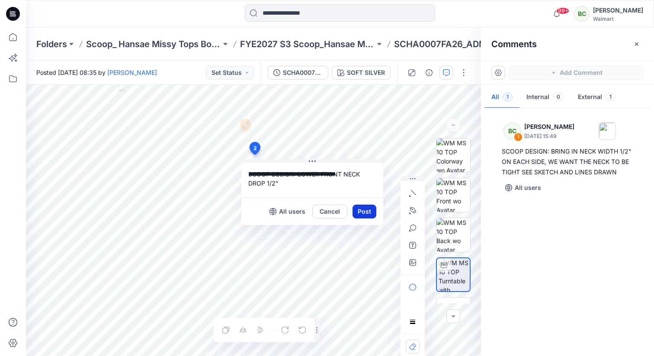
type textarea "**********"
click at [362, 210] on button "Post" at bounding box center [364, 211] width 24 height 14
click at [367, 211] on button "Post" at bounding box center [364, 211] width 24 height 14
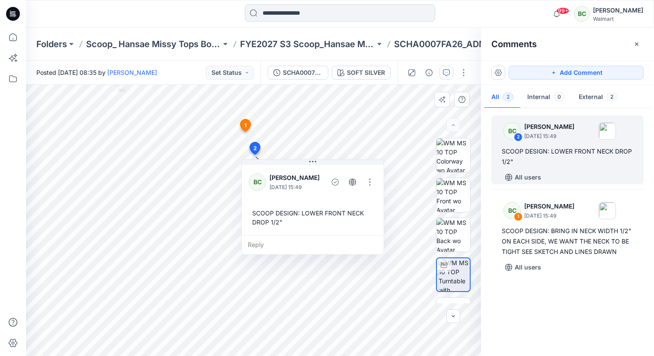
click at [245, 123] on span "1" at bounding box center [245, 125] width 2 height 8
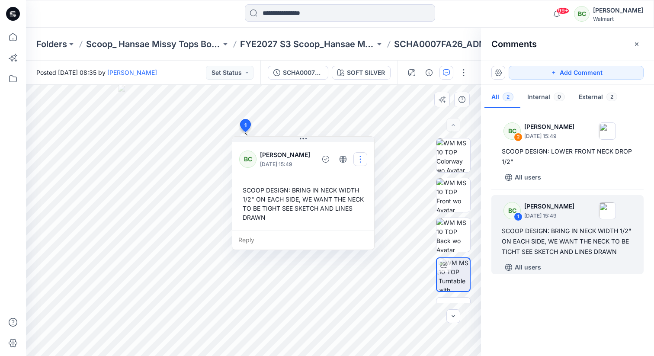
click at [363, 159] on button "button" at bounding box center [360, 159] width 14 height 14
click at [360, 181] on p "Edit comment" at bounding box center [364, 179] width 39 height 9
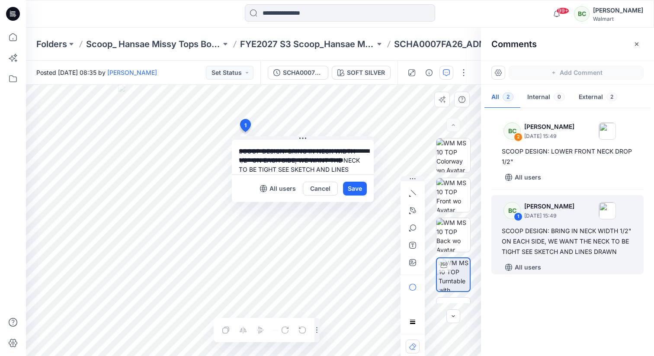
scroll to position [16, 0]
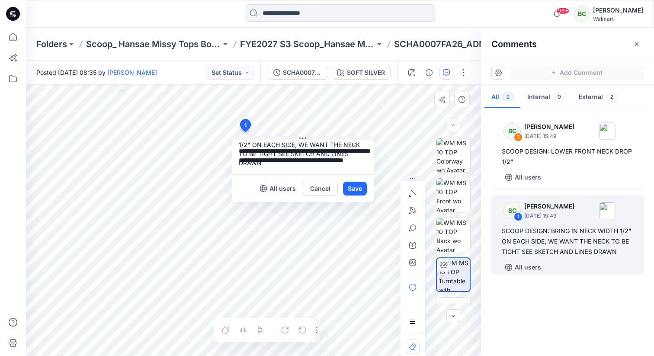
drag, startPoint x: 247, startPoint y: 144, endPoint x: 232, endPoint y: 144, distance: 15.1
click at [232, 144] on textarea "**********" at bounding box center [303, 157] width 142 height 35
type textarea "**********"
click at [359, 187] on button "Save" at bounding box center [355, 189] width 24 height 14
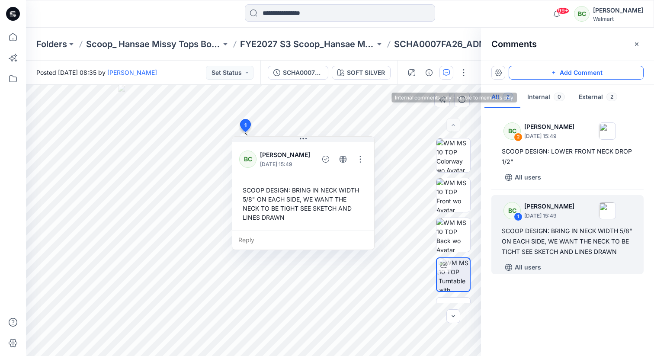
click at [551, 77] on button "Add Comment" at bounding box center [575, 73] width 135 height 14
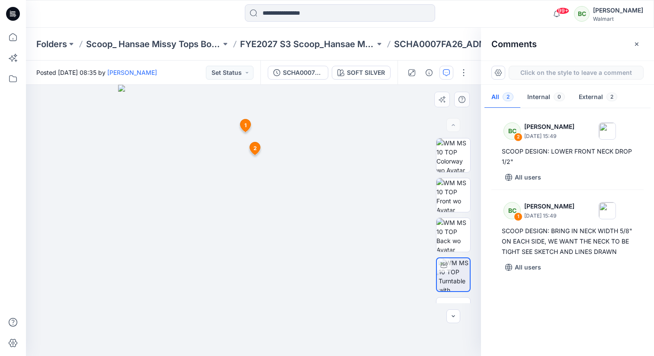
click at [278, 151] on div "3 1 BC Bonny Cai October 13, 2025 15:49 SCOOP DESIGN: BRING IN NECK WIDTH 5/8" …" at bounding box center [253, 220] width 455 height 271
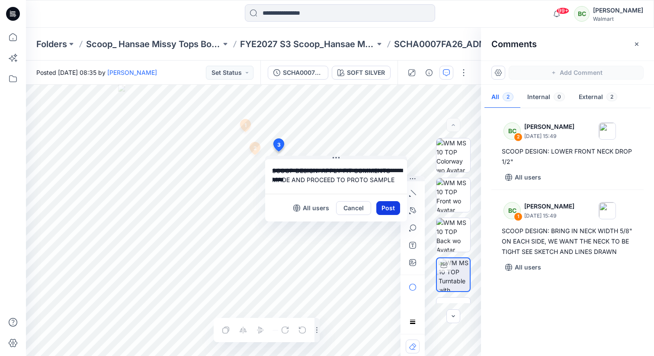
type textarea "**********"
click at [386, 208] on button "Post" at bounding box center [388, 208] width 24 height 14
click at [387, 211] on button "Post" at bounding box center [388, 208] width 24 height 14
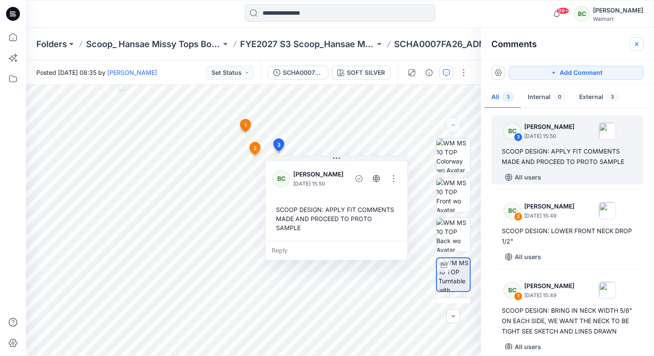
click at [635, 44] on icon "button" at bounding box center [636, 43] width 3 height 3
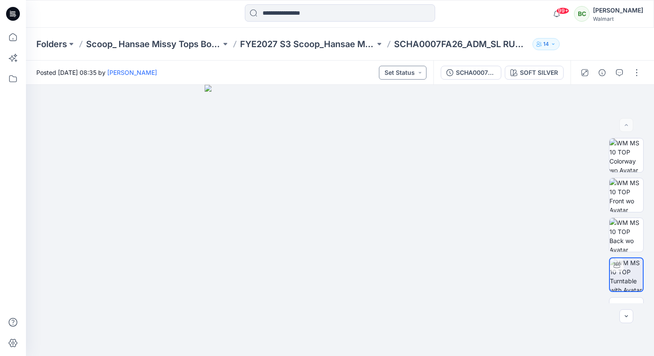
click at [397, 70] on button "Set Status" at bounding box center [403, 73] width 48 height 14
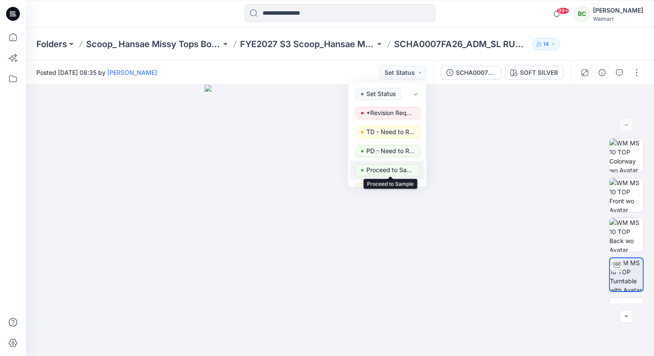
click at [396, 169] on p "Proceed to Sample" at bounding box center [390, 169] width 48 height 11
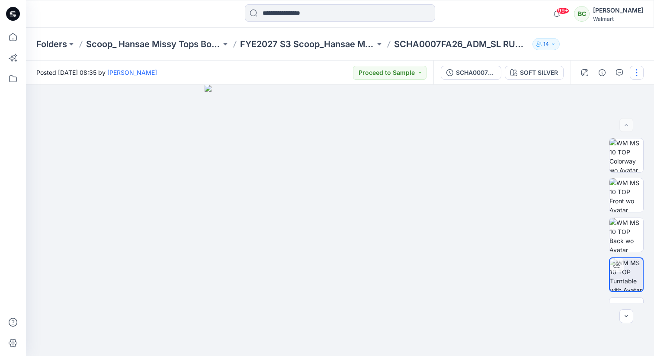
click at [640, 72] on button "button" at bounding box center [636, 73] width 14 height 14
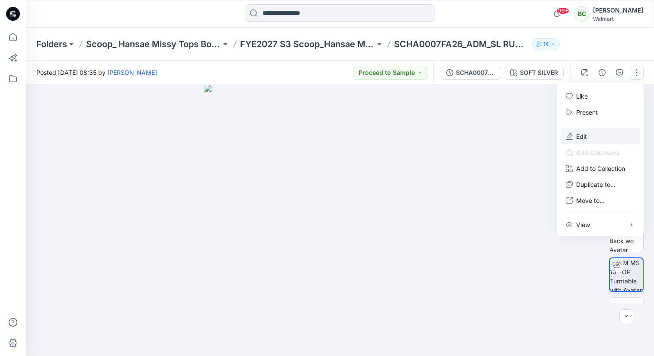
click at [597, 131] on button "Edit" at bounding box center [600, 136] width 80 height 16
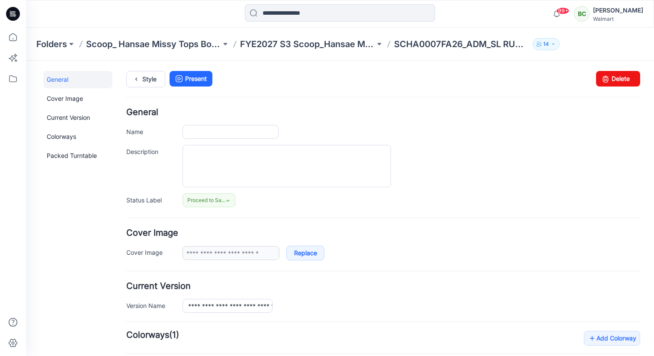
type input "**********"
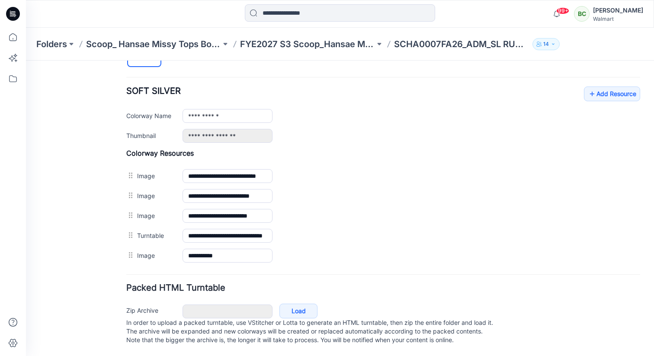
scroll to position [329, 0]
click at [616, 88] on link "Add Resource" at bounding box center [612, 93] width 56 height 15
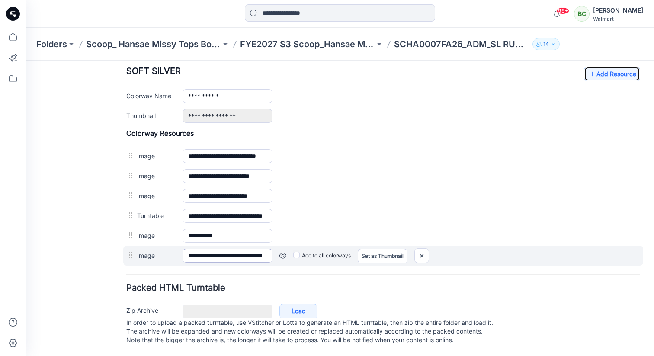
scroll to position [0, 0]
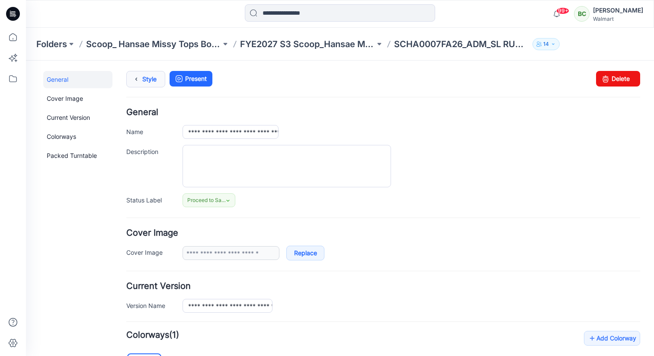
click at [146, 78] on link "Style" at bounding box center [145, 79] width 39 height 16
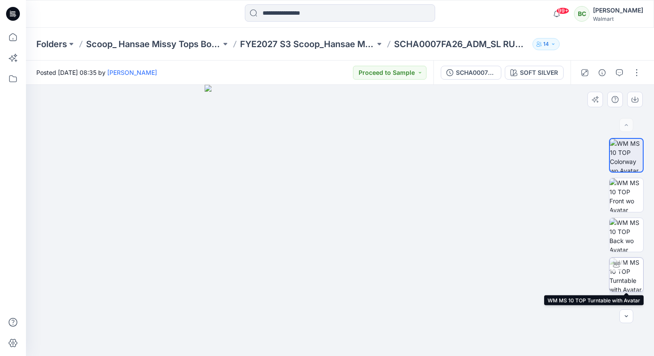
click at [624, 279] on img at bounding box center [626, 275] width 34 height 34
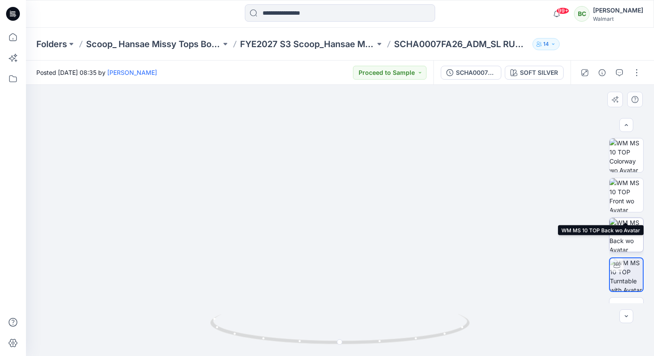
scroll to position [68, 0]
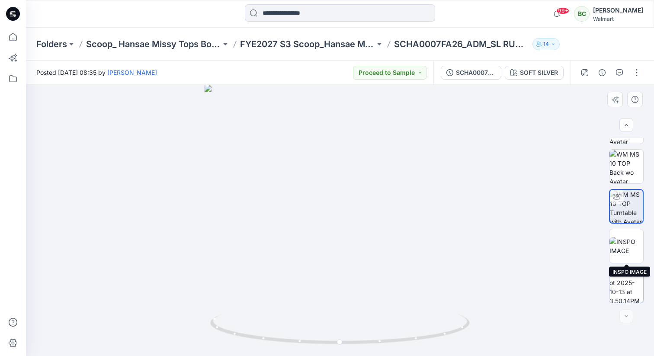
click at [630, 281] on img at bounding box center [626, 286] width 34 height 34
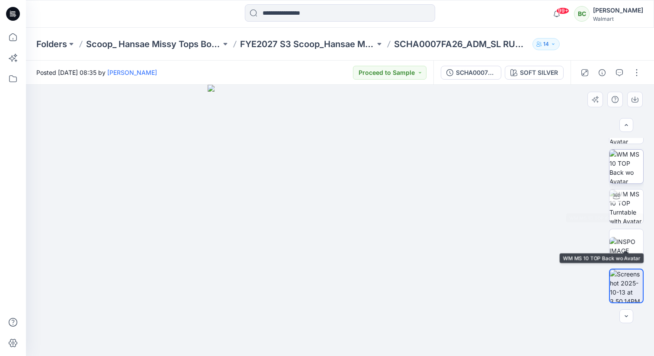
scroll to position [0, 0]
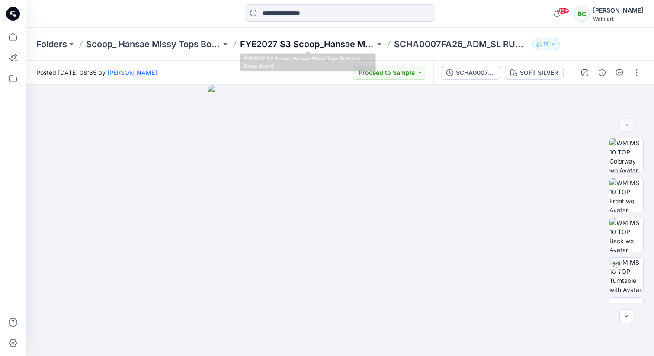
click at [348, 40] on p "FYE2027 S3 Scoop_Hansae Missy Tops Bottoms Dress Board" at bounding box center [307, 44] width 135 height 12
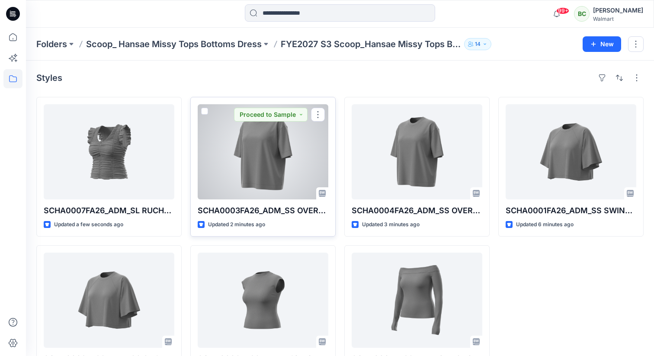
scroll to position [1, 0]
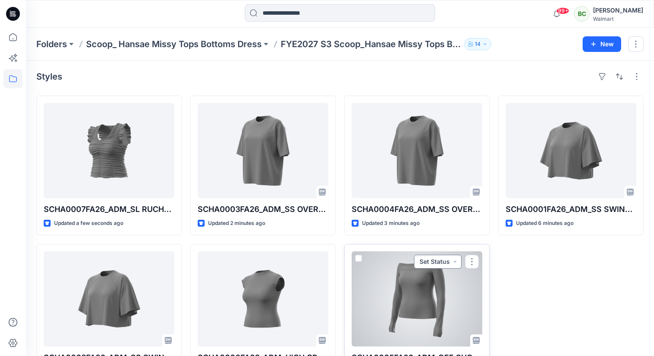
click at [436, 258] on button "Set Status" at bounding box center [438, 262] width 48 height 14
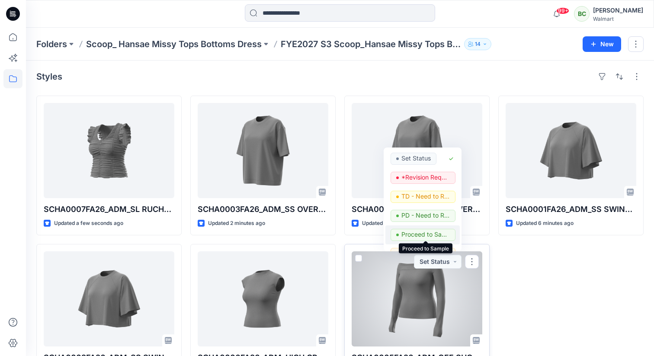
click at [434, 233] on p "Proceed to Sample" at bounding box center [425, 234] width 48 height 11
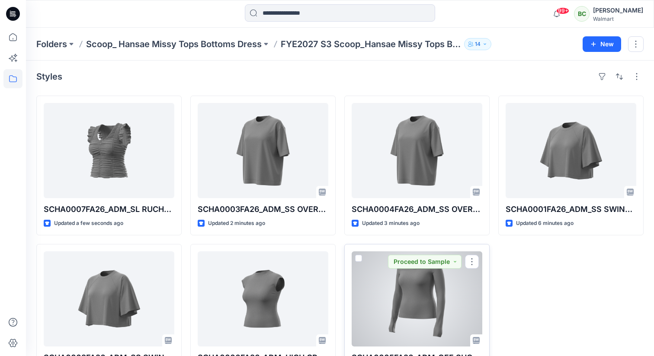
click at [405, 298] on div at bounding box center [416, 298] width 131 height 95
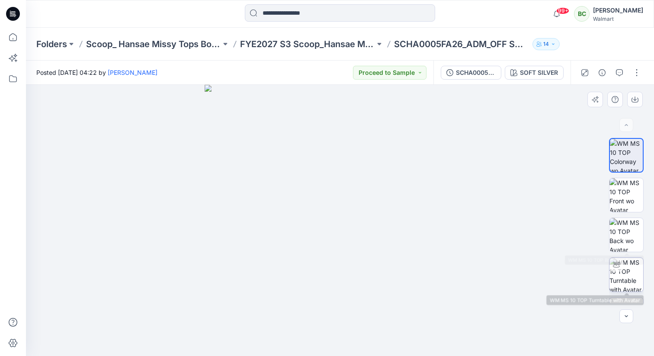
click at [632, 266] on img at bounding box center [626, 275] width 34 height 34
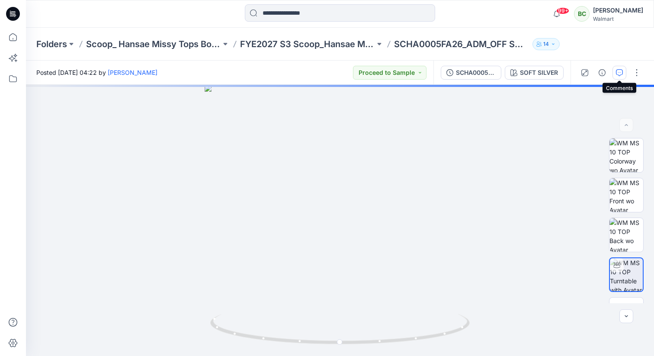
click at [619, 72] on icon "button" at bounding box center [619, 72] width 3 height 0
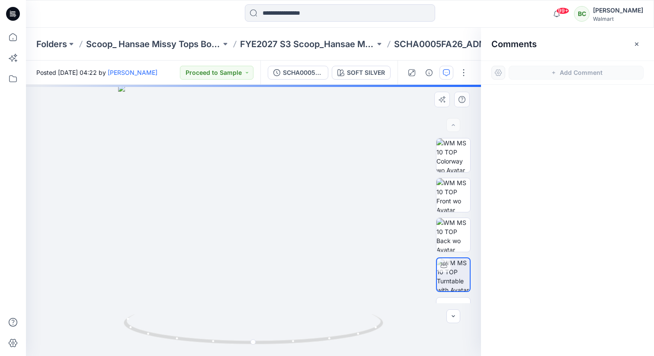
click at [269, 144] on div at bounding box center [253, 220] width 455 height 271
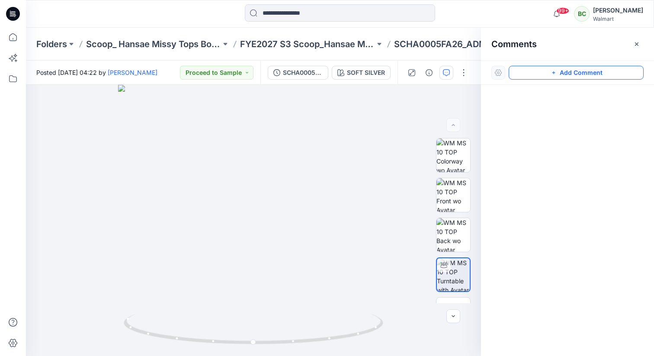
click at [531, 69] on button "Add Comment" at bounding box center [575, 73] width 135 height 14
click at [256, 141] on div "1" at bounding box center [253, 220] width 455 height 271
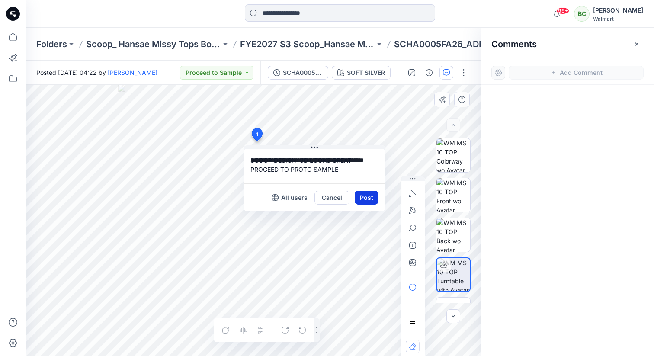
type textarea "**********"
click at [373, 198] on button "Post" at bounding box center [366, 198] width 24 height 14
click at [364, 192] on button "Post" at bounding box center [366, 198] width 24 height 14
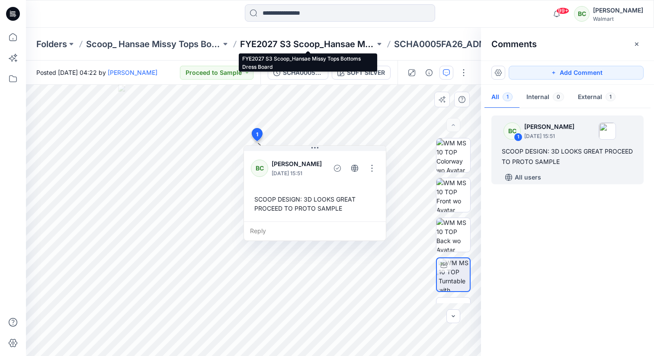
click at [346, 45] on p "FYE2027 S3 Scoop_Hansae Missy Tops Bottoms Dress Board" at bounding box center [307, 44] width 135 height 12
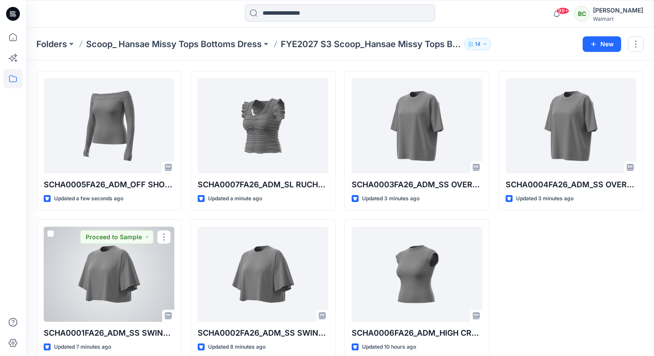
scroll to position [26, 0]
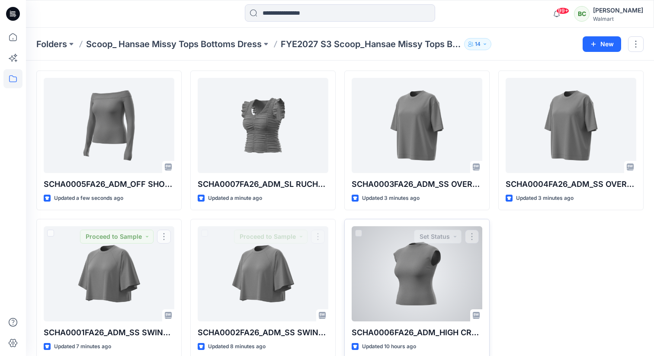
click at [438, 300] on div at bounding box center [416, 273] width 131 height 95
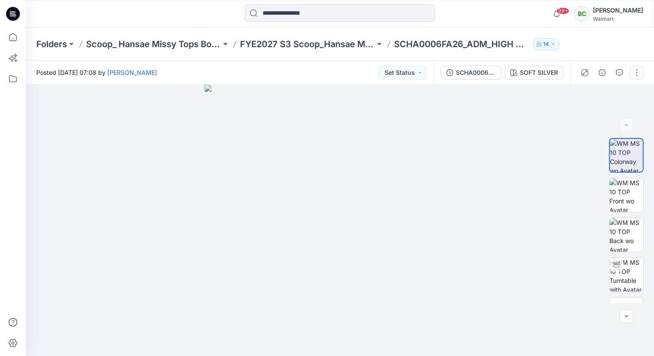
click at [634, 70] on button "button" at bounding box center [636, 73] width 14 height 14
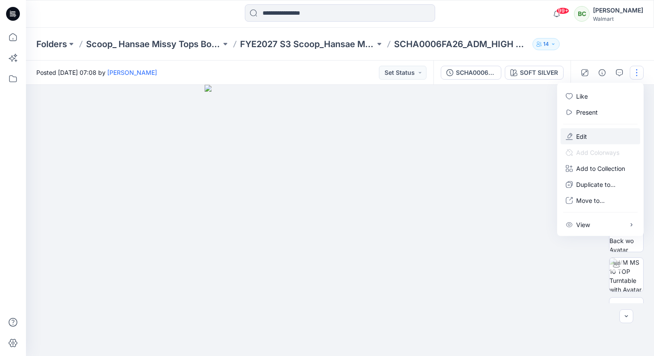
click at [598, 137] on button "Edit" at bounding box center [600, 136] width 80 height 16
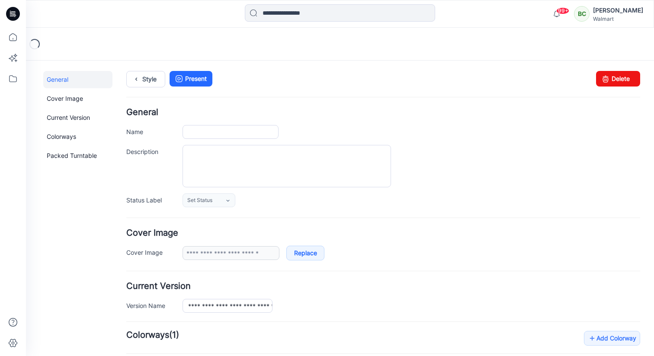
type input "**********"
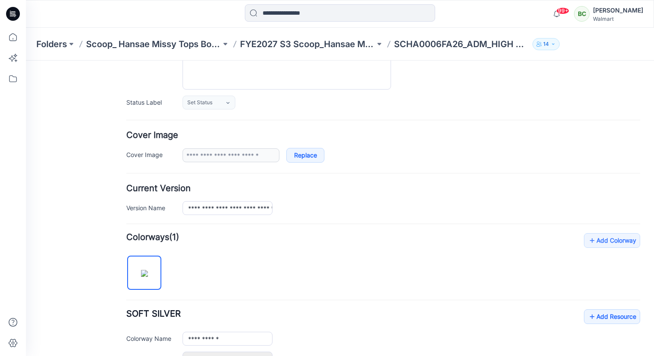
scroll to position [100, 0]
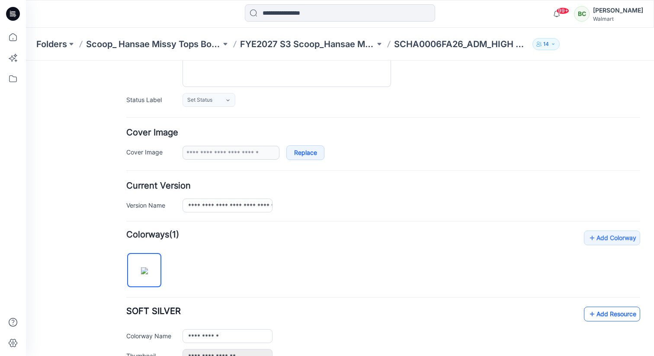
click at [602, 312] on link "Add Resource" at bounding box center [612, 313] width 56 height 15
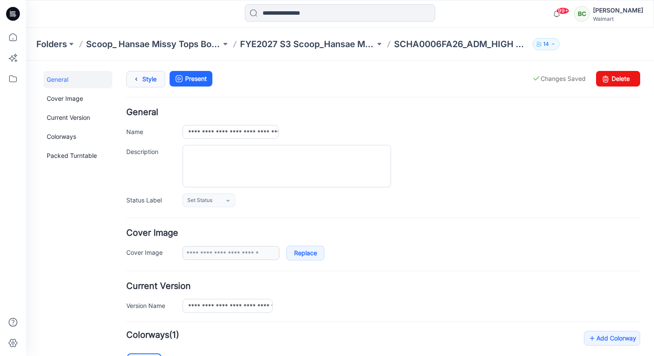
click at [144, 83] on link "Style" at bounding box center [145, 79] width 39 height 16
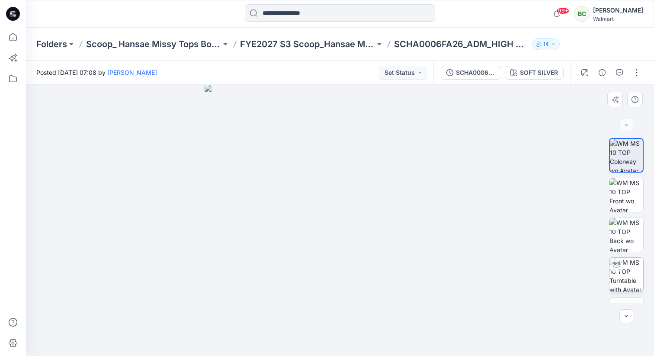
click at [636, 269] on img at bounding box center [626, 275] width 34 height 34
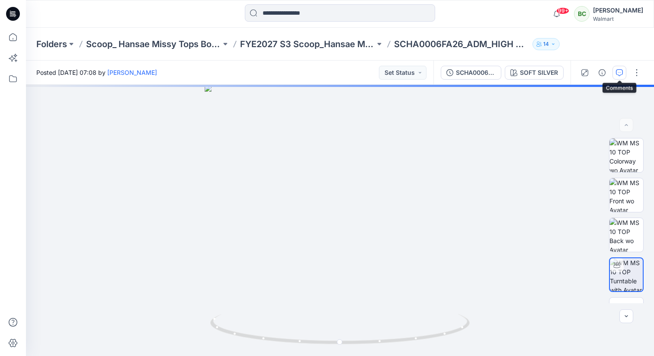
click at [619, 71] on icon "button" at bounding box center [619, 72] width 7 height 7
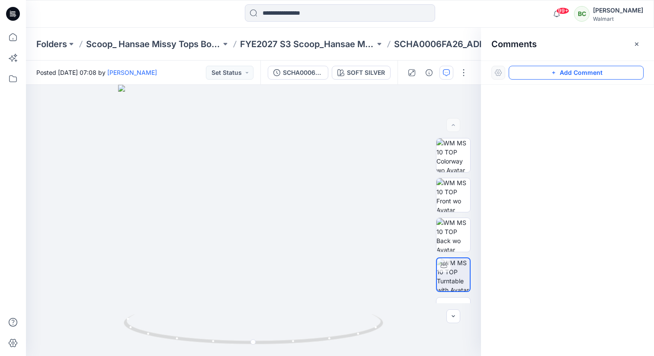
click at [570, 70] on button "Add Comment" at bounding box center [575, 73] width 135 height 14
click at [252, 130] on div "1" at bounding box center [253, 220] width 455 height 271
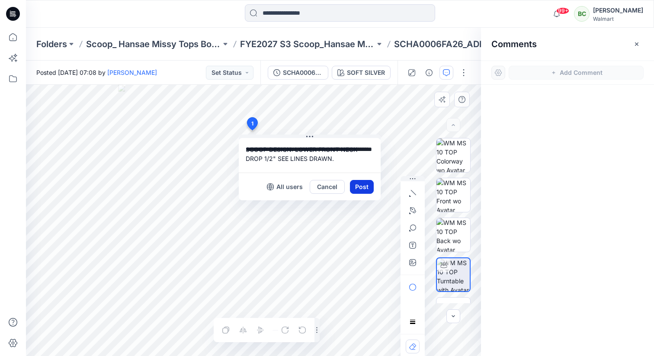
type textarea "**********"
click at [365, 185] on button "Post" at bounding box center [362, 187] width 24 height 14
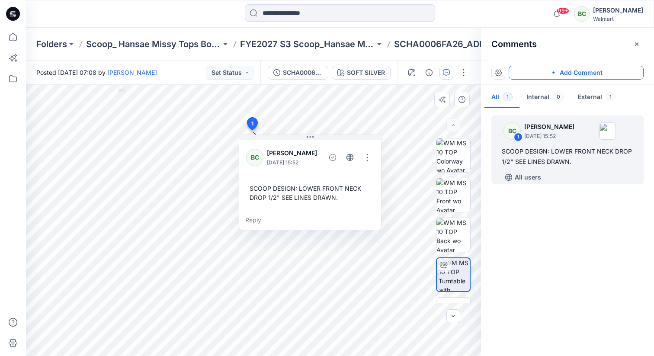
click at [601, 73] on button "Add Comment" at bounding box center [575, 73] width 135 height 14
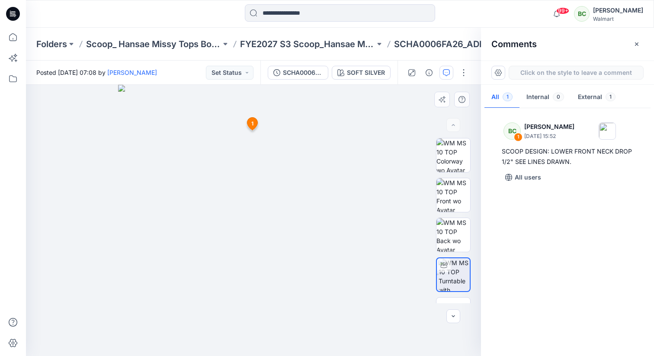
click at [253, 150] on div "2 [DATE] [PERSON_NAME] [DATE] 15:52 SCOOP DESIGN: LOWER FRONT NECK DROP 1/2" SE…" at bounding box center [253, 220] width 455 height 271
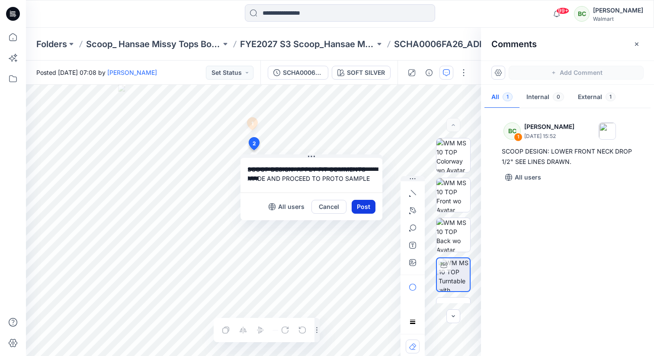
type textarea "**********"
click at [366, 204] on button "Post" at bounding box center [363, 207] width 24 height 14
click at [365, 207] on button "Post" at bounding box center [363, 207] width 24 height 14
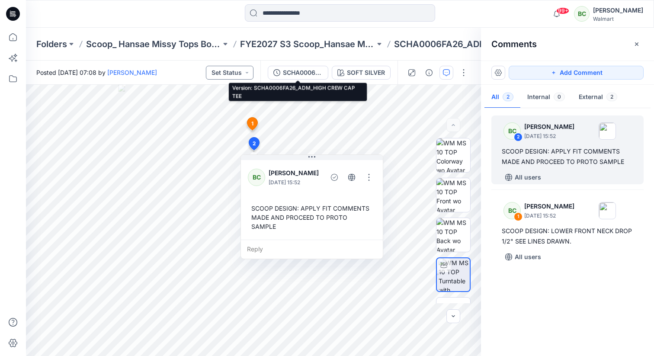
click at [226, 69] on button "Set Status" at bounding box center [230, 73] width 48 height 14
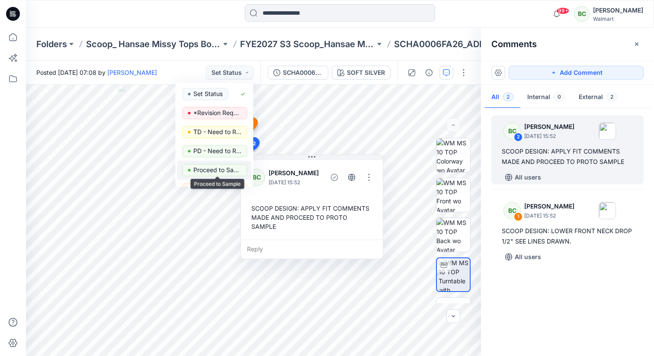
click at [218, 170] on p "Proceed to Sample" at bounding box center [217, 169] width 48 height 11
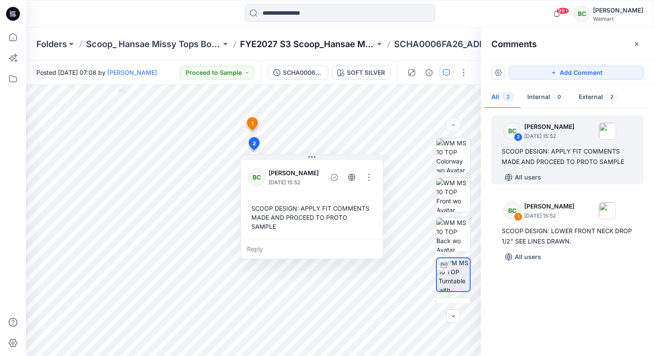
click at [328, 46] on p "FYE2027 S3 Scoop_Hansae Missy Tops Bottoms Dress Board" at bounding box center [307, 44] width 135 height 12
